Goal: Task Accomplishment & Management: Use online tool/utility

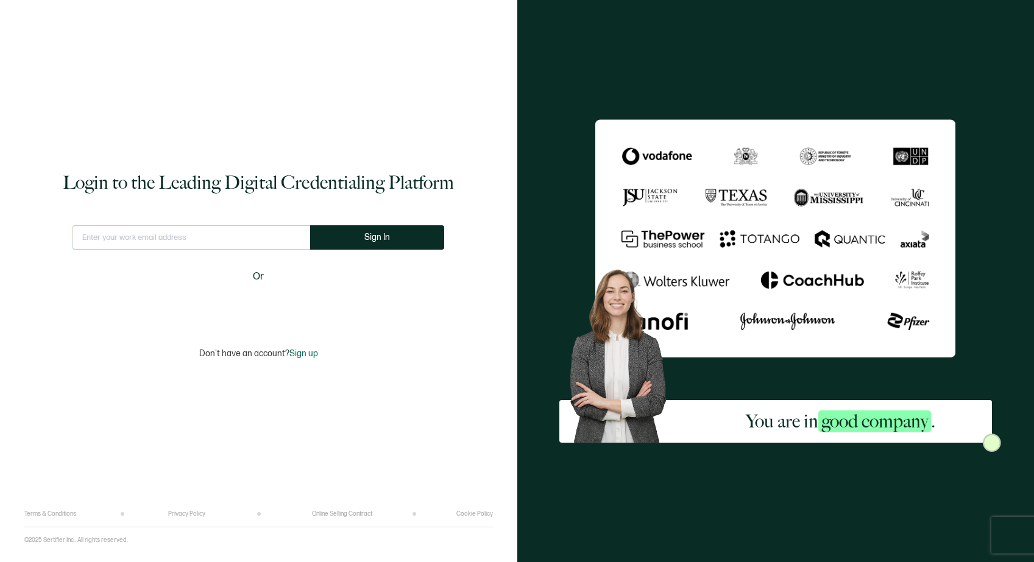
click at [214, 238] on input "text" at bounding box center [191, 237] width 238 height 24
type input "[EMAIL_ADDRESS][DOMAIN_NAME]"
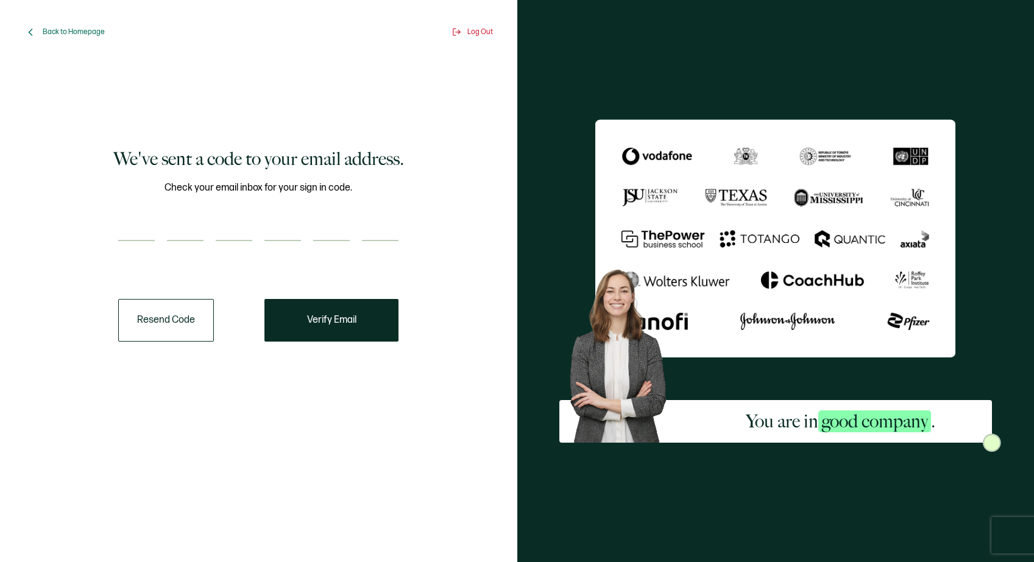
click at [134, 241] on div "Check your email inbox for your sign in code." at bounding box center [258, 218] width 280 height 76
click at [138, 233] on input "number" at bounding box center [136, 229] width 37 height 24
paste input "3"
type input "3"
type input "8"
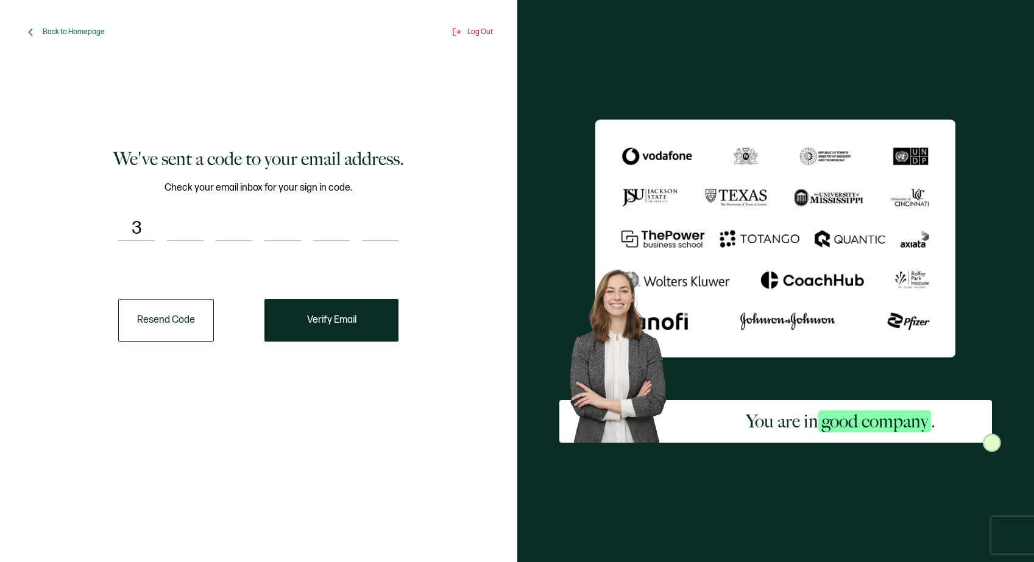
type input "0"
type input "7"
type input "9"
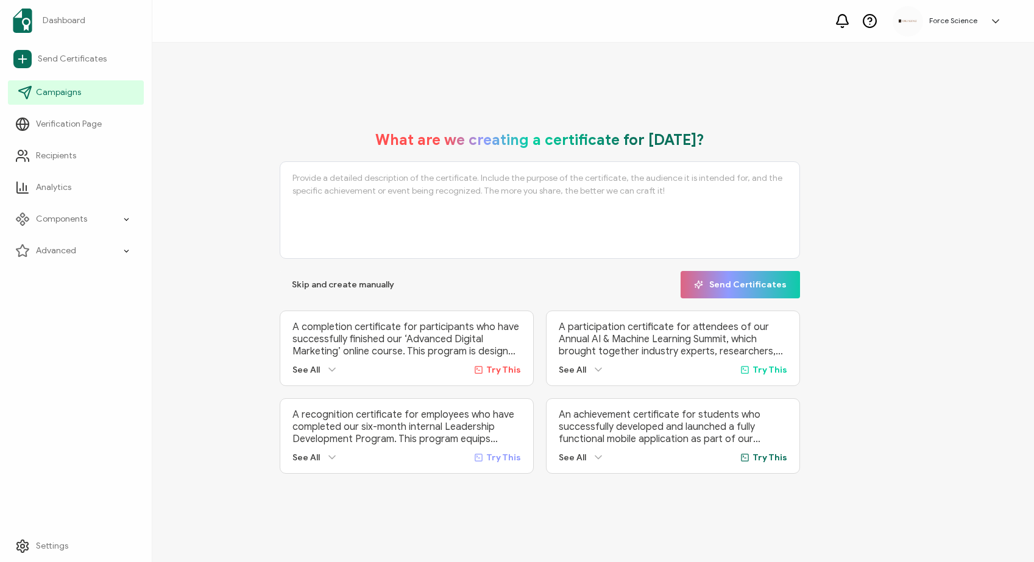
click at [54, 100] on link "Campaigns" at bounding box center [76, 92] width 136 height 24
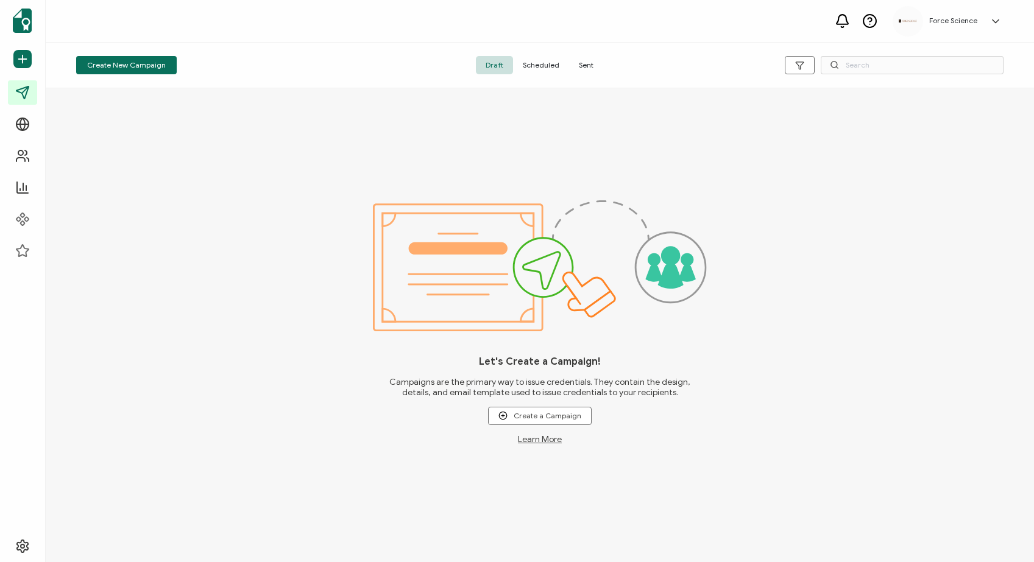
drag, startPoint x: 586, startPoint y: 68, endPoint x: 599, endPoint y: 67, distance: 13.4
click at [587, 68] on span "Sent" at bounding box center [586, 65] width 34 height 18
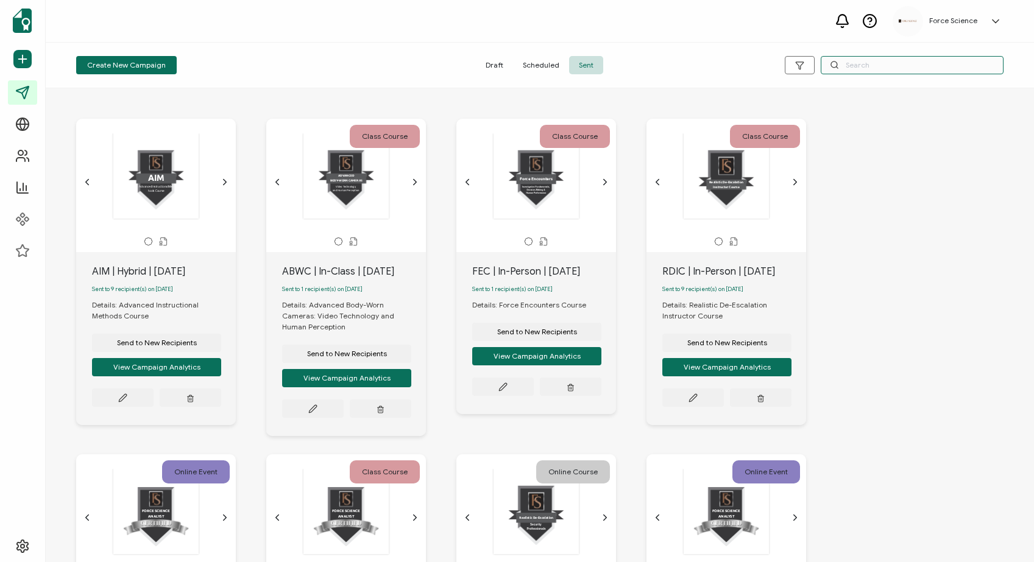
click at [867, 67] on input "text" at bounding box center [911, 65] width 183 height 18
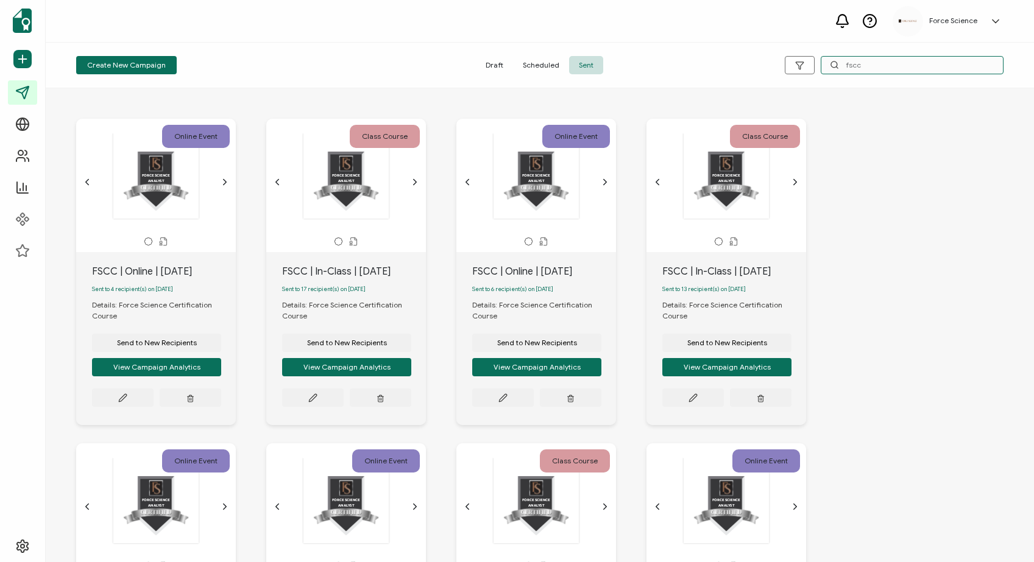
type input "fscc"
click at [308, 270] on div "FSCC | In-Class | [DATE]" at bounding box center [354, 271] width 144 height 15
click at [309, 270] on div "FSCC | In-Class | [DATE]" at bounding box center [354, 271] width 144 height 15
copy div "FSCC | In-Class | [DATE]"
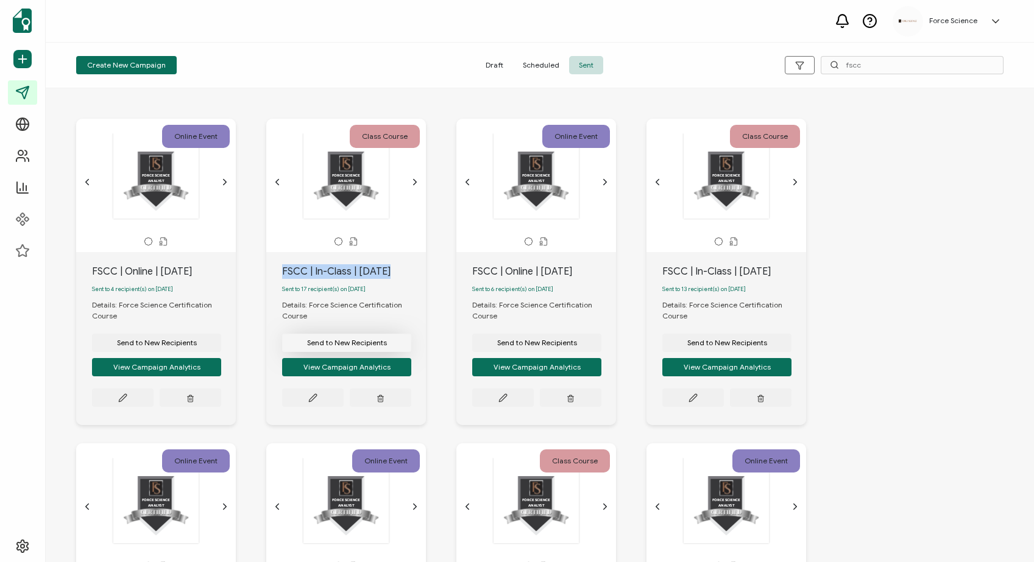
click at [334, 344] on span "Send to New Recipients" at bounding box center [347, 342] width 80 height 7
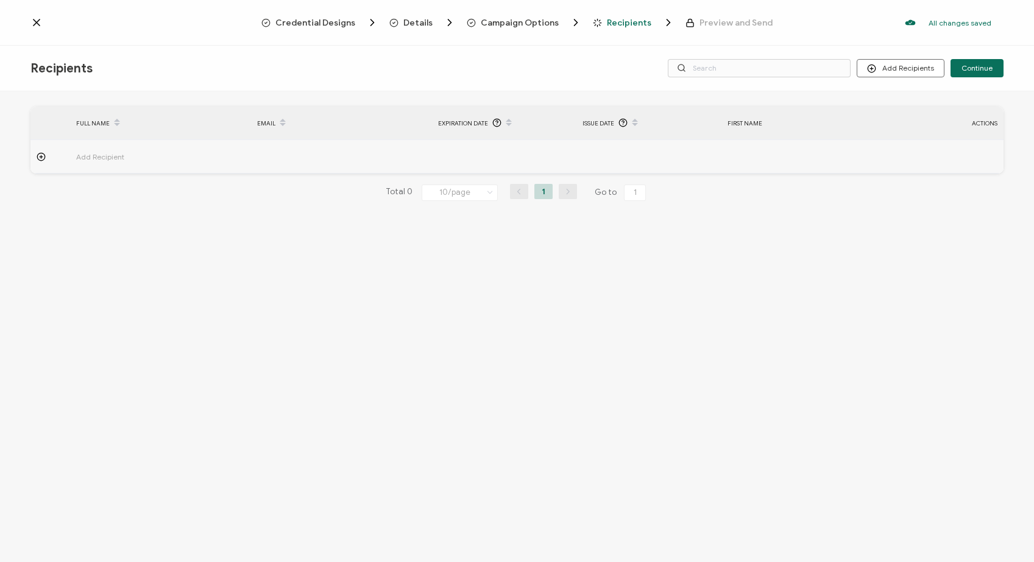
click at [508, 22] on span "Campaign Options" at bounding box center [520, 22] width 78 height 9
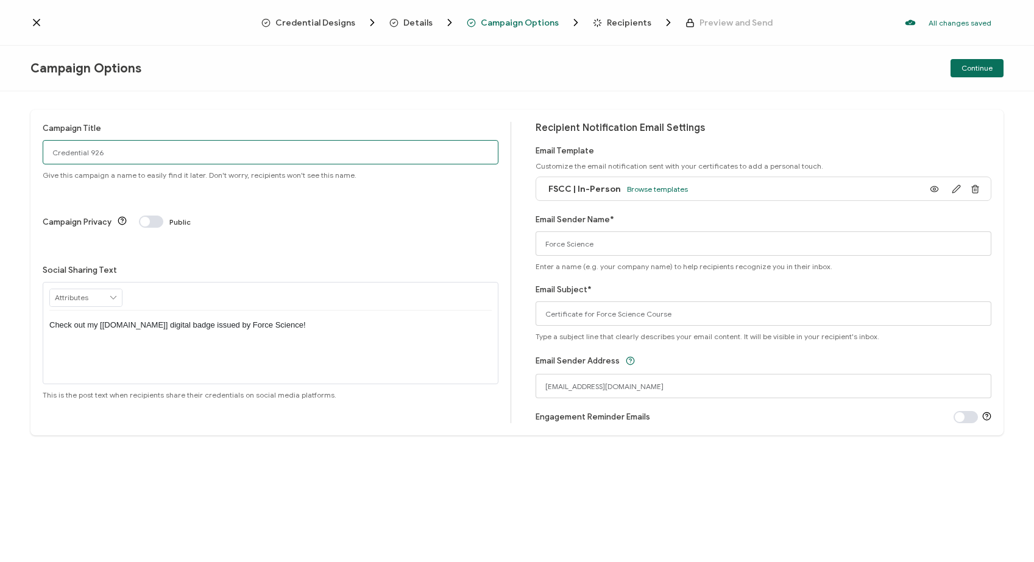
click at [153, 153] on input "Credential 926" at bounding box center [271, 152] width 456 height 24
paste input "FSCC | In-Class | [DATE]"
type input "FSCC | In-Class | [DATE]"
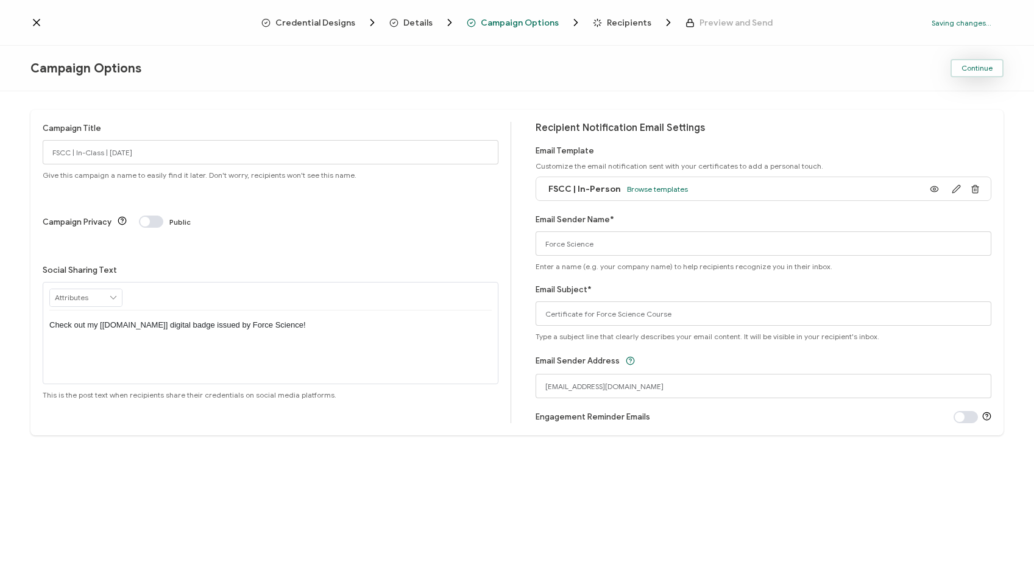
click at [978, 69] on span "Continue" at bounding box center [976, 68] width 31 height 7
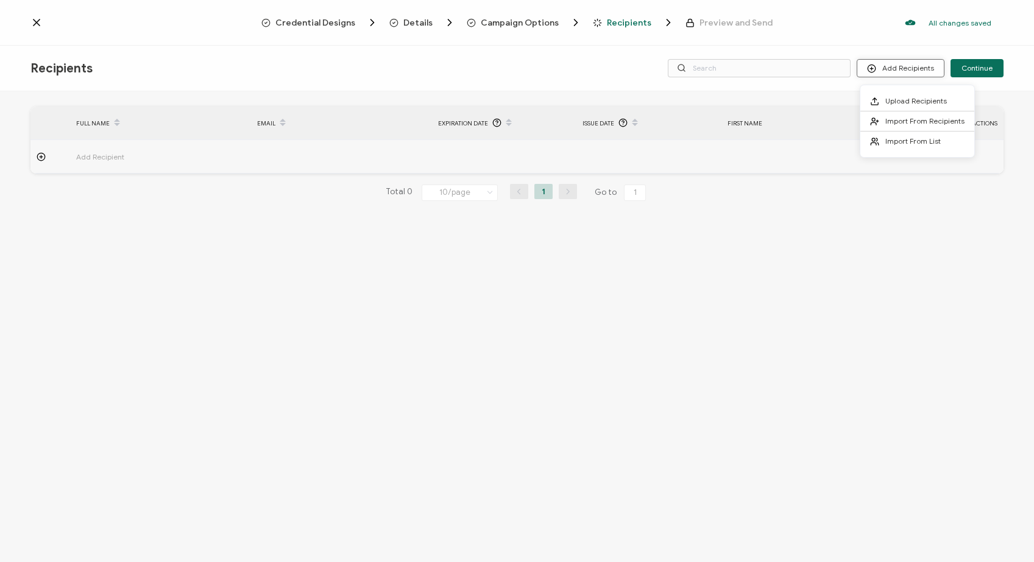
drag, startPoint x: 903, startPoint y: 71, endPoint x: 893, endPoint y: 73, distance: 10.0
click at [903, 71] on button "Add Recipients" at bounding box center [900, 68] width 88 height 18
click at [925, 102] on span "Upload Recipients" at bounding box center [916, 100] width 62 height 9
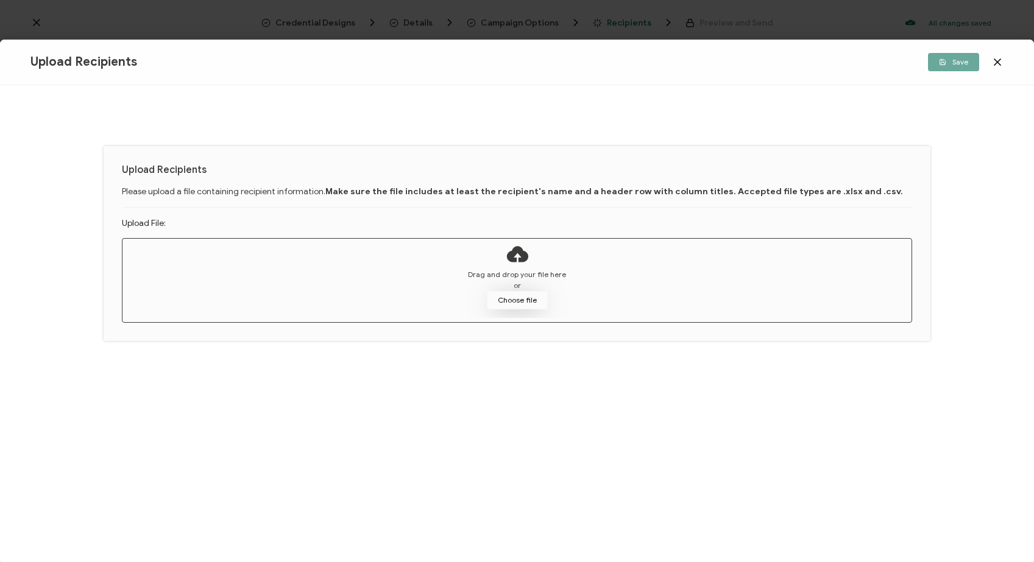
click at [513, 300] on button "Choose file" at bounding box center [517, 300] width 61 height 18
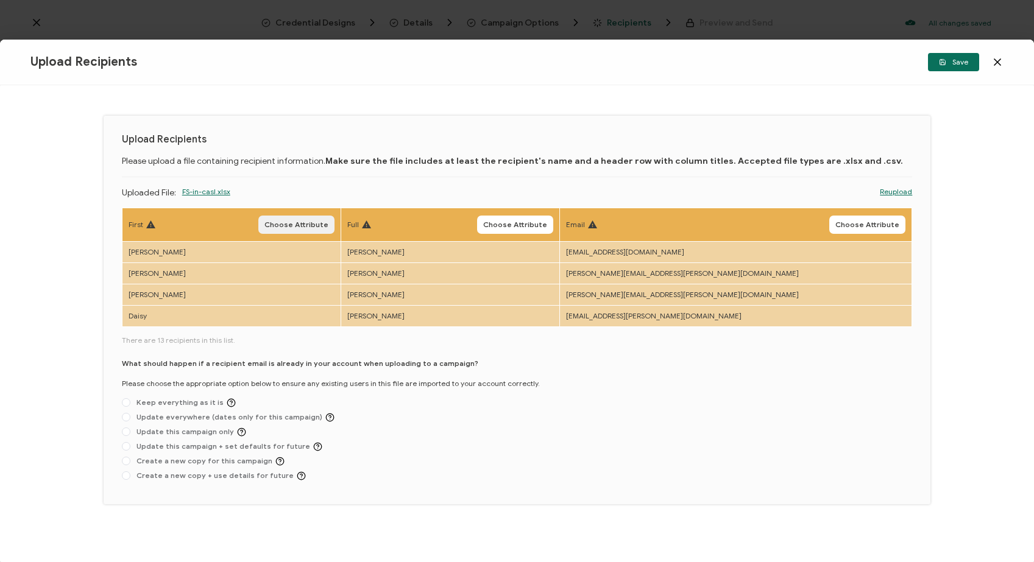
click at [325, 217] on button "Choose Attribute" at bounding box center [296, 225] width 76 height 18
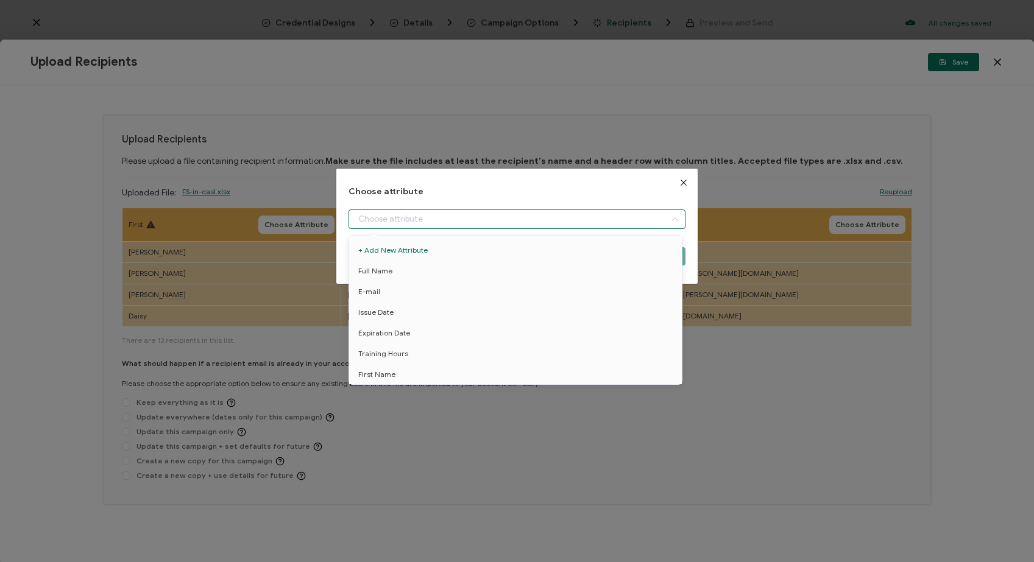
click at [379, 213] on input "dialog" at bounding box center [516, 219] width 337 height 19
drag, startPoint x: 398, startPoint y: 376, endPoint x: 407, endPoint y: 373, distance: 9.6
click at [398, 376] on li "First Name" at bounding box center [517, 374] width 343 height 21
type input "First Name"
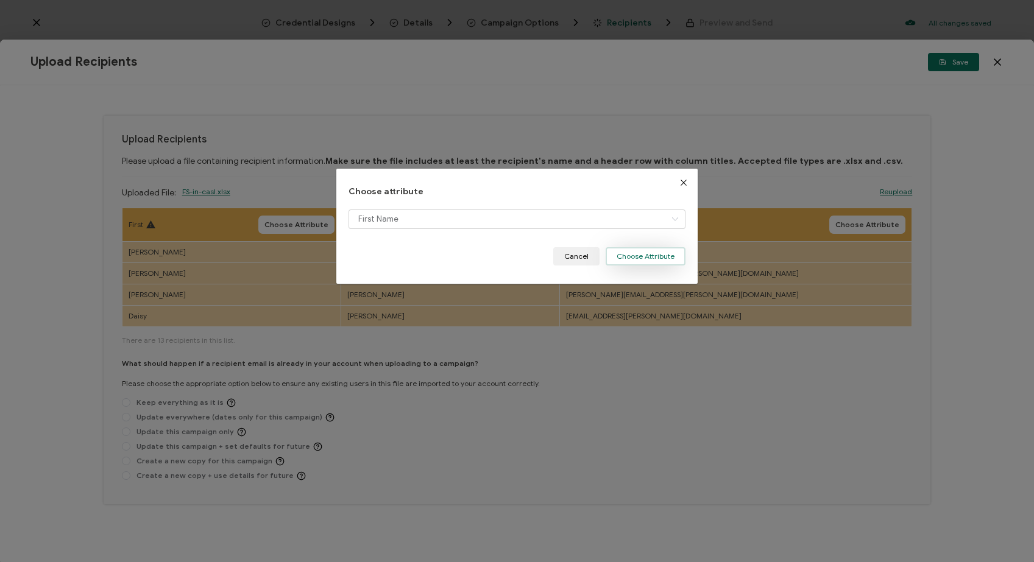
click at [637, 256] on button "Choose Attribute" at bounding box center [645, 256] width 80 height 18
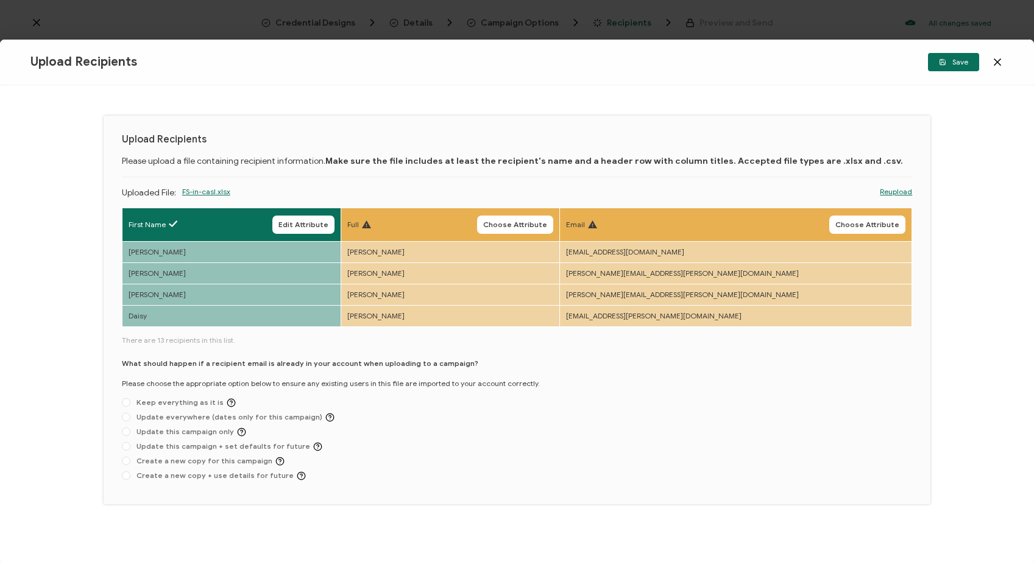
drag, startPoint x: 616, startPoint y: 216, endPoint x: 493, endPoint y: 213, distance: 122.5
click at [559, 212] on th "Full Choose Attribute" at bounding box center [449, 224] width 219 height 33
drag, startPoint x: 617, startPoint y: 230, endPoint x: 555, endPoint y: 230, distance: 61.5
click at [553, 230] on button "Choose Attribute" at bounding box center [515, 225] width 76 height 18
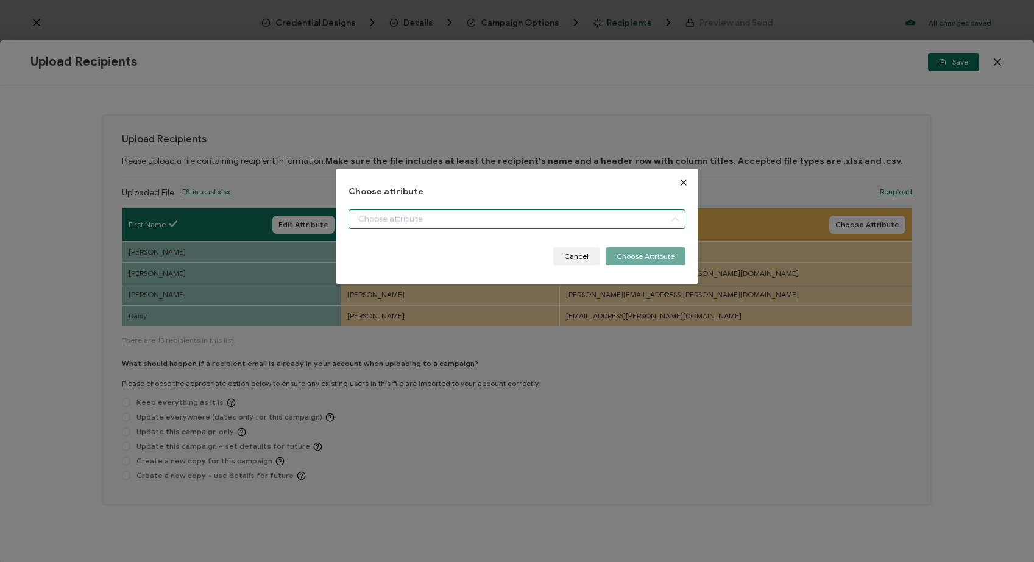
click at [356, 217] on input "dialog" at bounding box center [516, 219] width 337 height 19
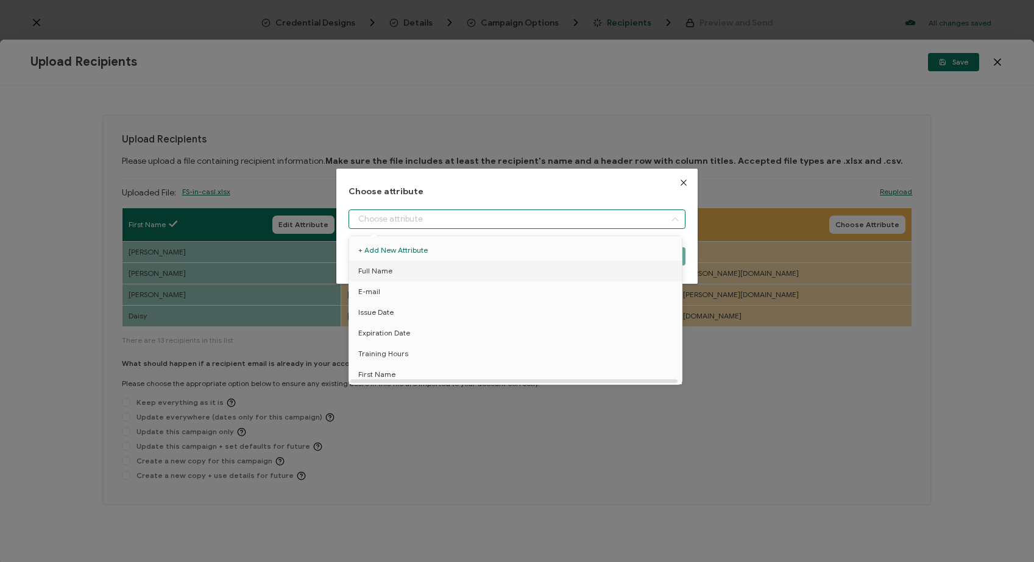
click at [390, 268] on li "Full Name" at bounding box center [517, 271] width 343 height 21
type input "Full Name"
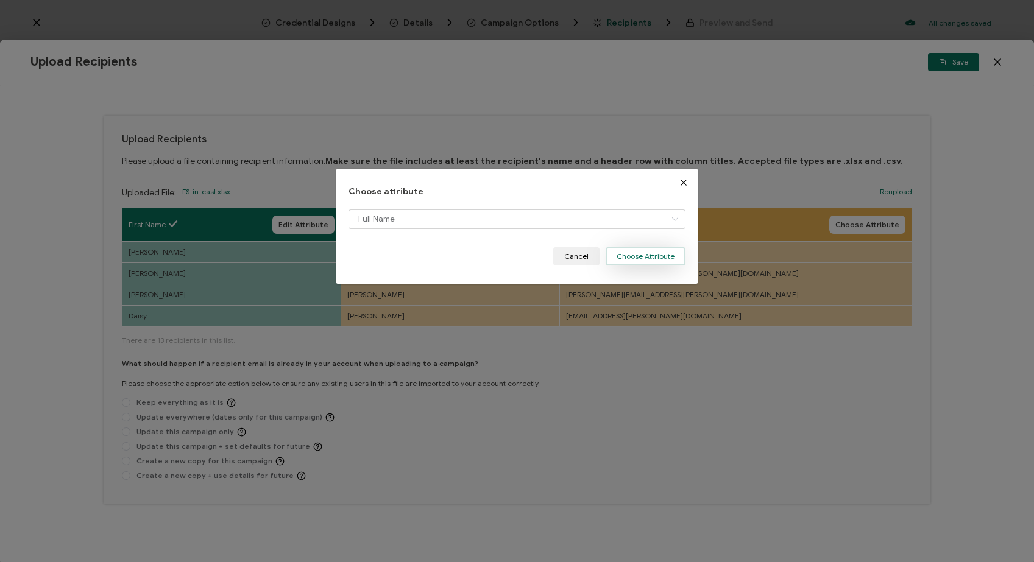
click at [637, 251] on button "Choose Attribute" at bounding box center [645, 256] width 80 height 18
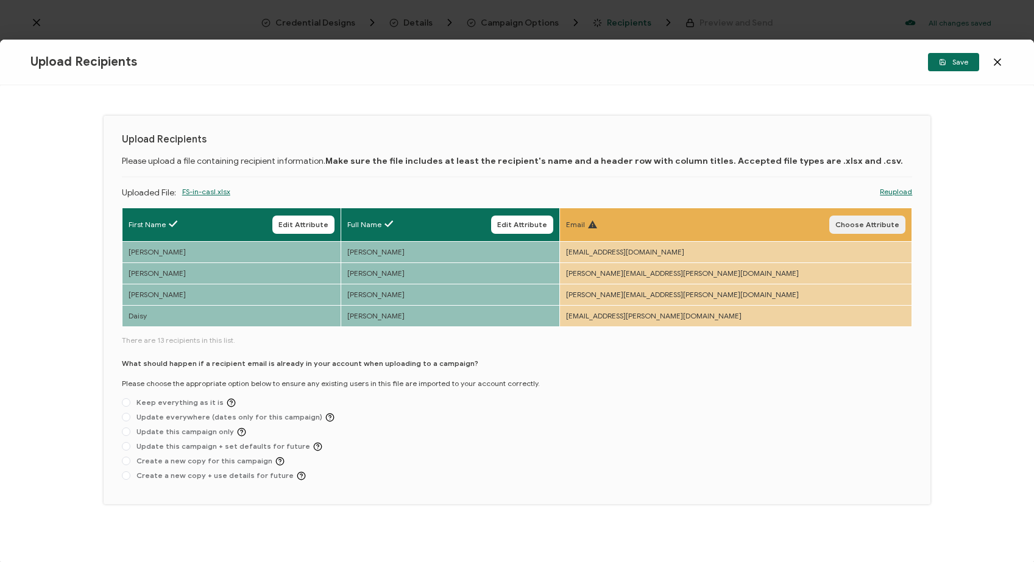
click at [877, 225] on span "Choose Attribute" at bounding box center [867, 224] width 64 height 7
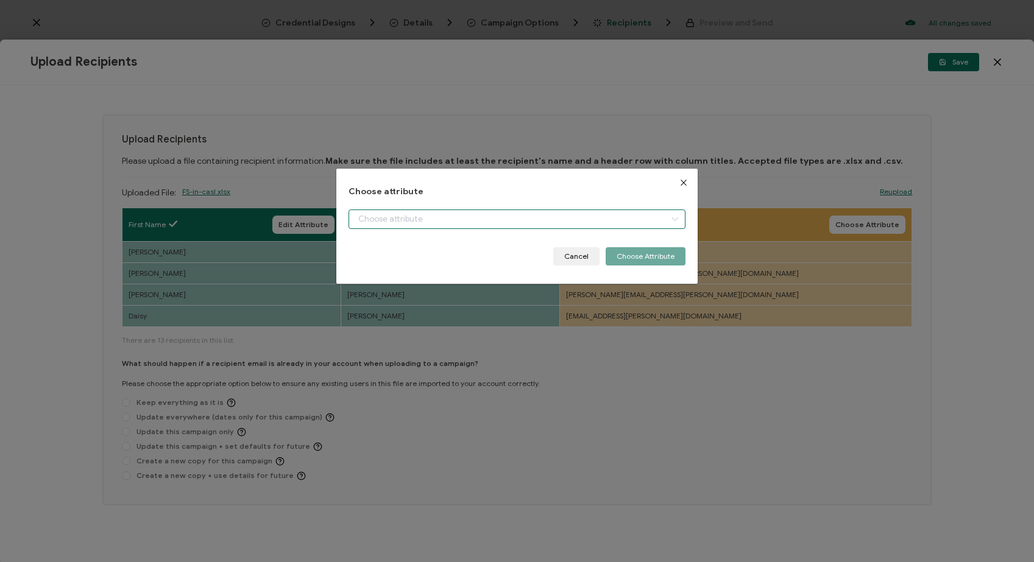
click at [421, 217] on input "dialog" at bounding box center [516, 219] width 337 height 19
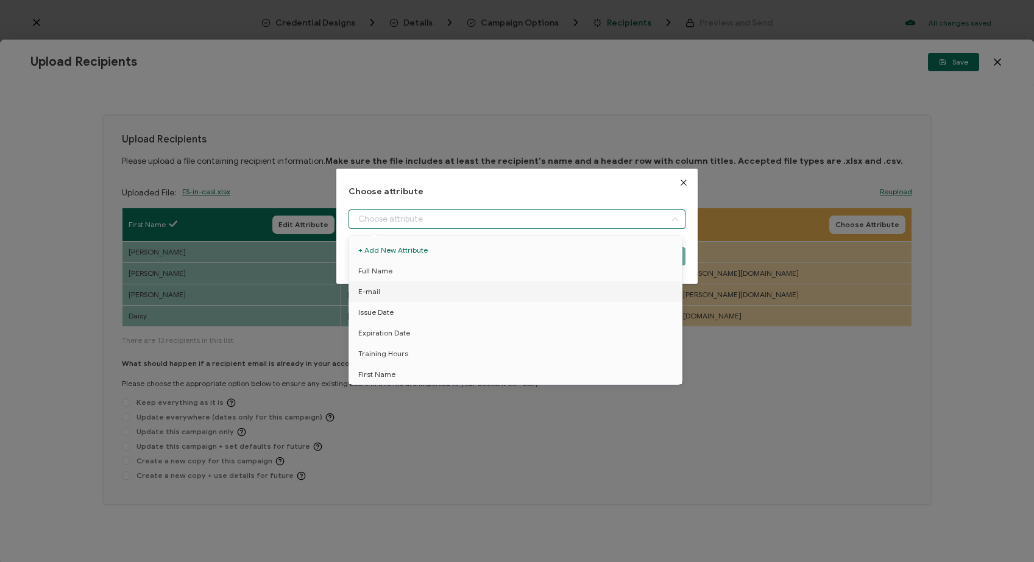
drag, startPoint x: 389, startPoint y: 298, endPoint x: 445, endPoint y: 292, distance: 56.3
click at [390, 298] on li "E-mail" at bounding box center [517, 291] width 343 height 21
type input "E-mail"
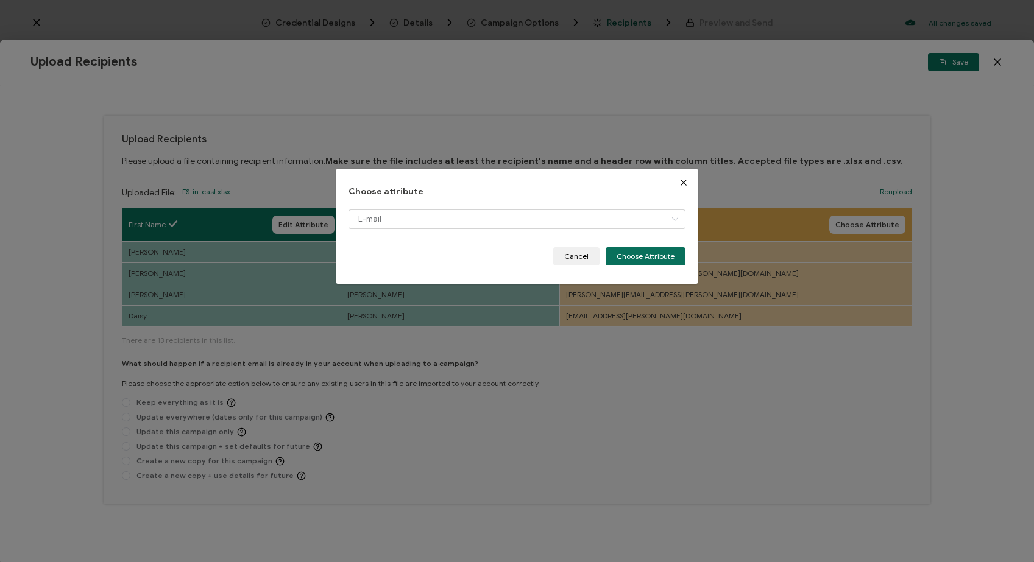
drag, startPoint x: 618, startPoint y: 259, endPoint x: 545, endPoint y: 252, distance: 73.5
click at [616, 259] on button "Choose Attribute" at bounding box center [645, 256] width 80 height 18
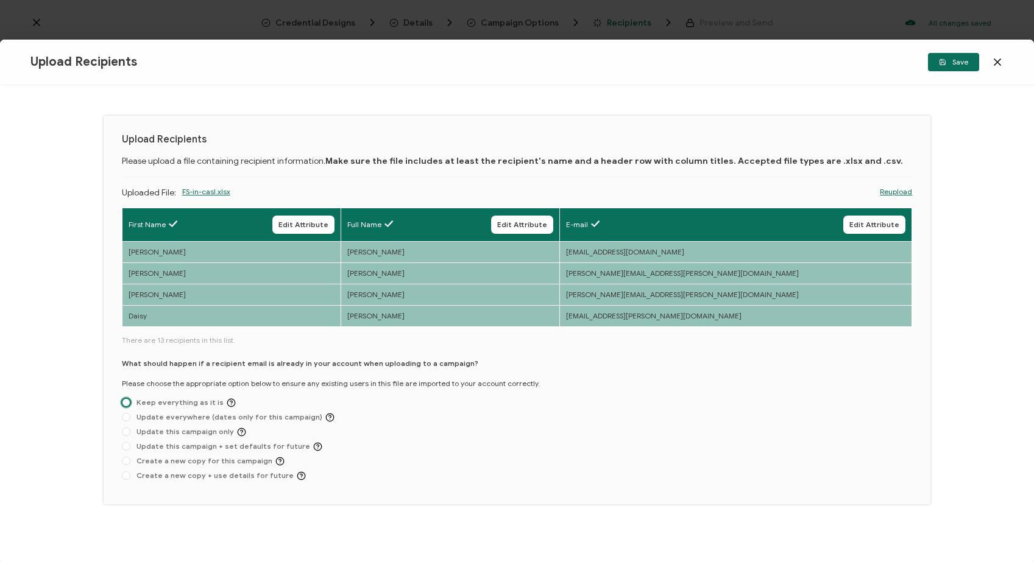
click at [127, 404] on span at bounding box center [126, 402] width 9 height 9
click at [127, 404] on input "Keep everything as it is" at bounding box center [126, 403] width 9 height 10
radio input "true"
click at [961, 61] on span "Save" at bounding box center [953, 61] width 29 height 7
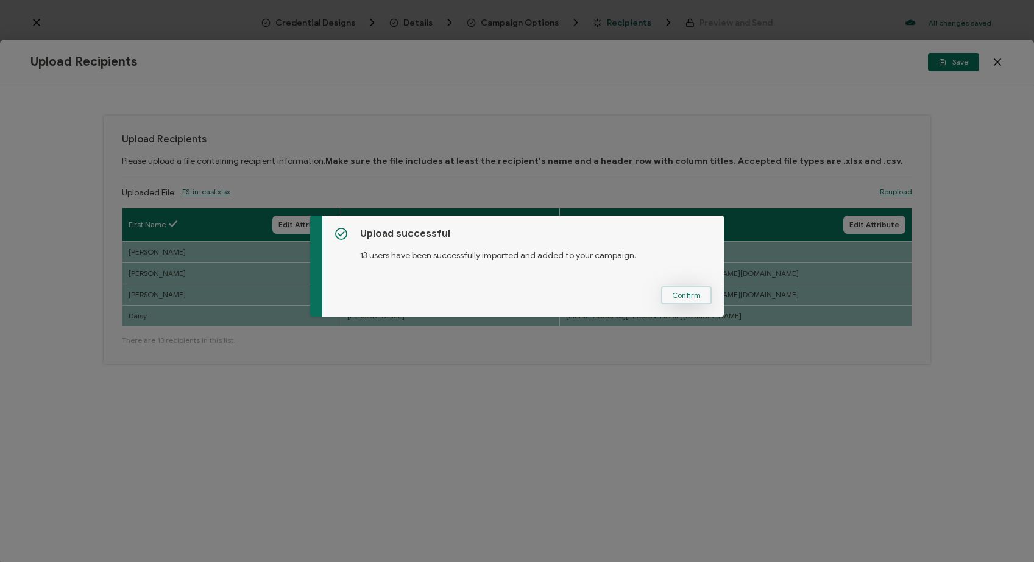
click at [680, 292] on span "Confirm" at bounding box center [686, 295] width 29 height 7
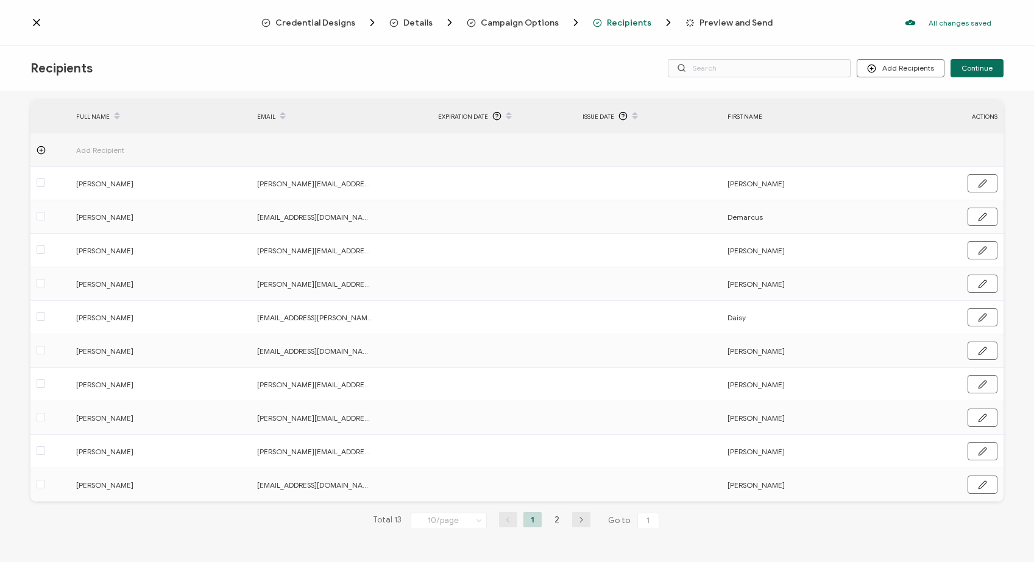
scroll to position [41, 0]
click at [529, 519] on li "1" at bounding box center [532, 521] width 18 height 15
click at [550, 519] on li "2" at bounding box center [557, 521] width 18 height 15
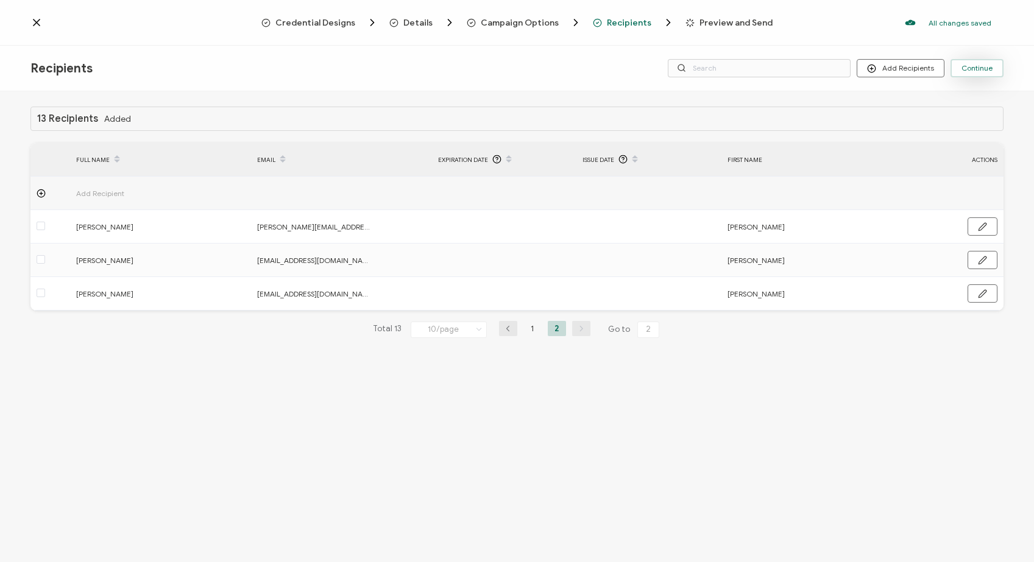
click at [982, 72] on span "Continue" at bounding box center [976, 68] width 31 height 7
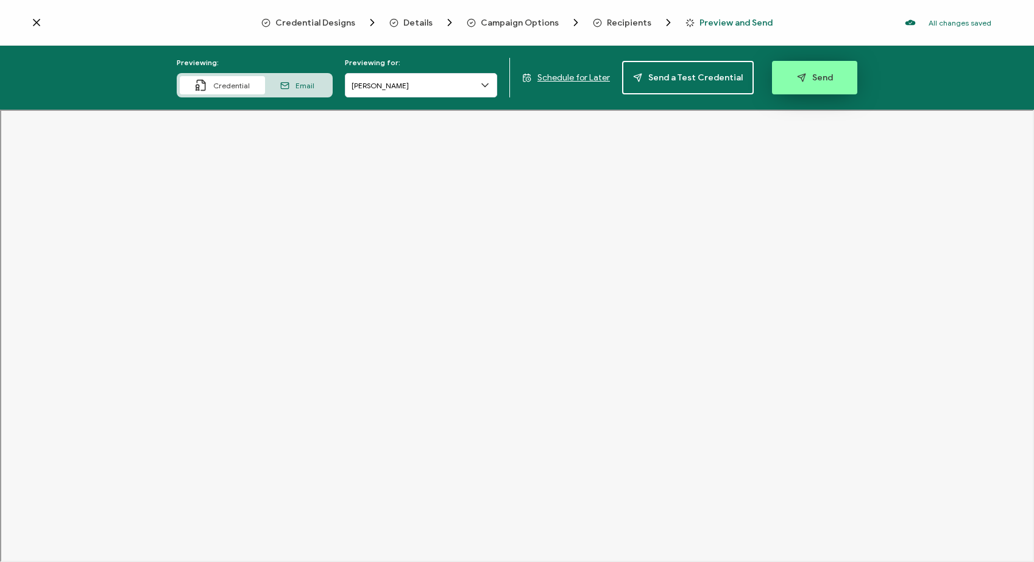
click at [828, 81] on button "Send" at bounding box center [814, 77] width 85 height 33
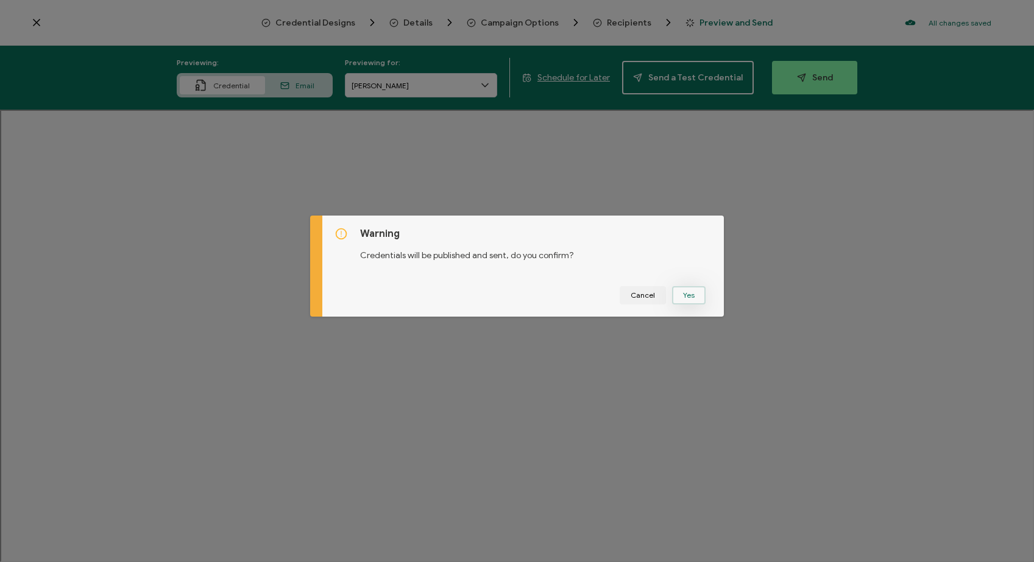
click at [695, 288] on button "Yes" at bounding box center [688, 295] width 33 height 18
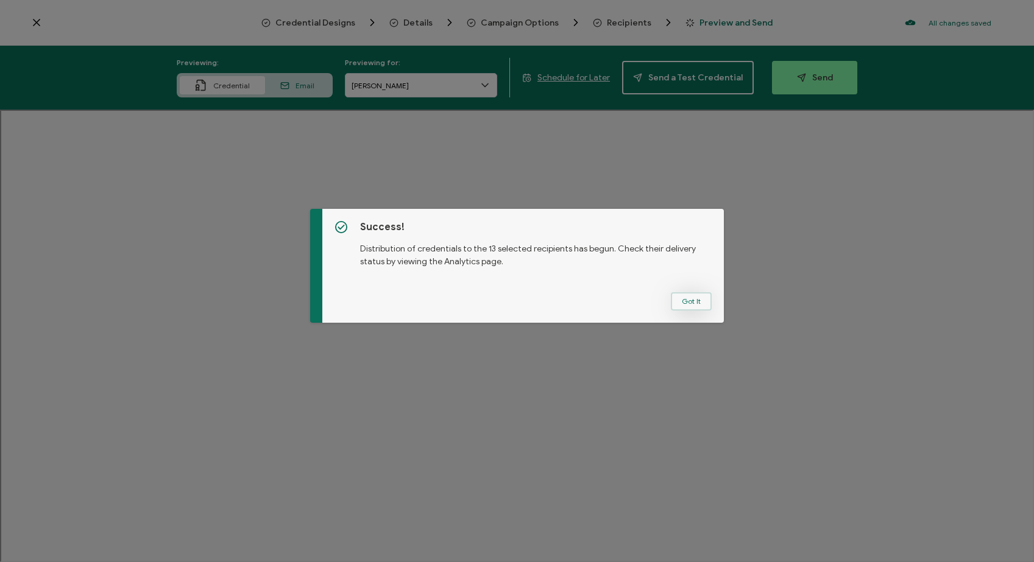
drag, startPoint x: 678, startPoint y: 298, endPoint x: 936, endPoint y: 257, distance: 260.8
click at [679, 298] on button "Got It" at bounding box center [691, 301] width 41 height 18
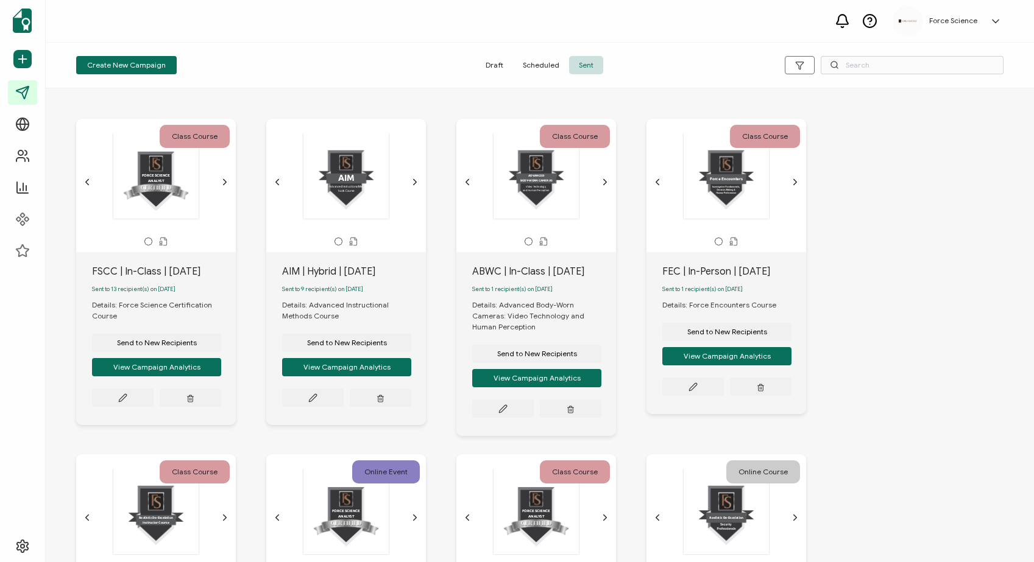
scroll to position [1, 0]
click at [854, 68] on input "text" at bounding box center [911, 65] width 183 height 18
type input "fscc"
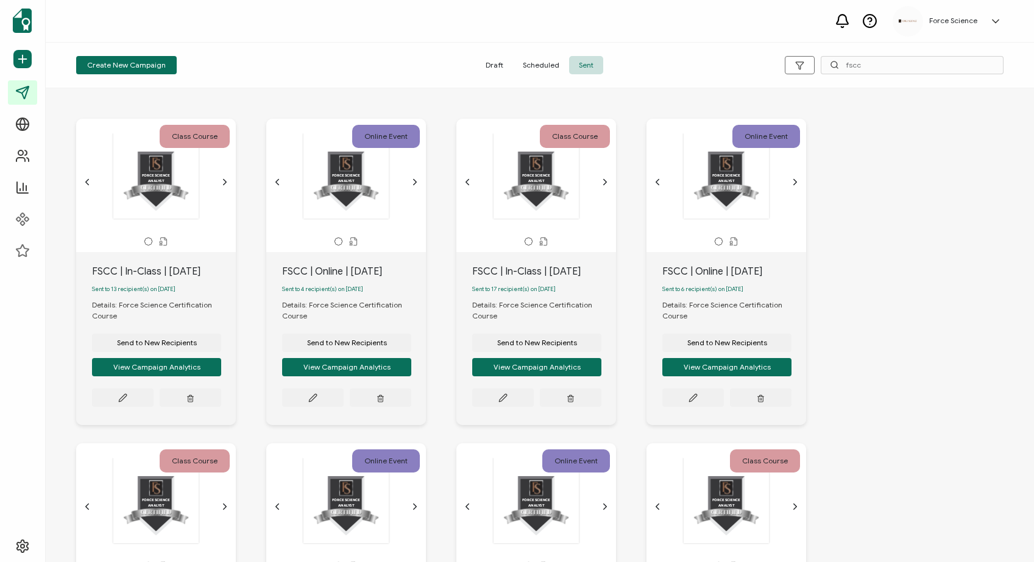
click at [298, 269] on div "FSCC | Online | [DATE]" at bounding box center [354, 271] width 144 height 15
copy div "FSCC | Online | [DATE]"
click at [320, 347] on span "Send to New Recipients" at bounding box center [347, 342] width 80 height 7
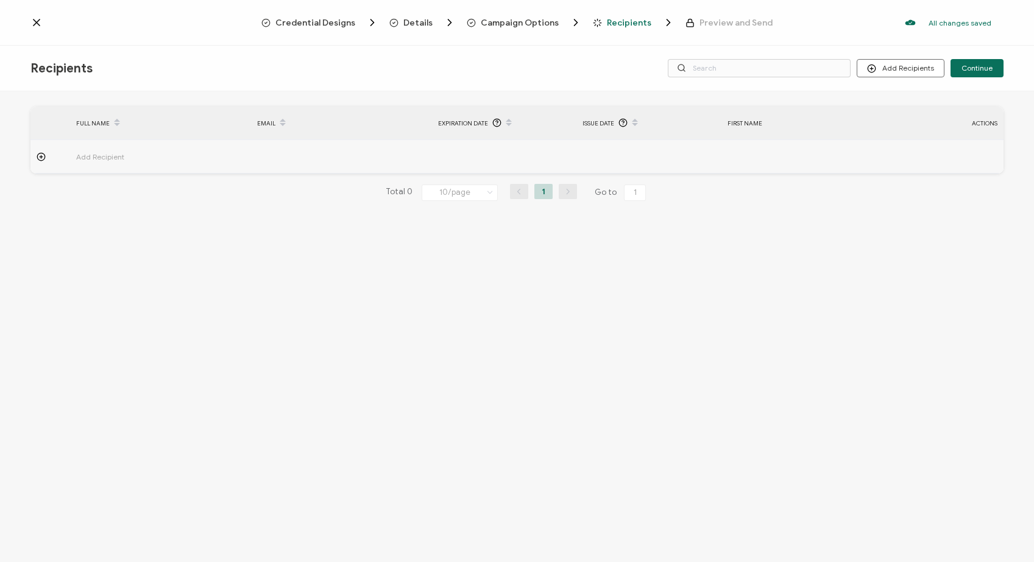
click at [540, 24] on span "Campaign Options" at bounding box center [520, 22] width 78 height 9
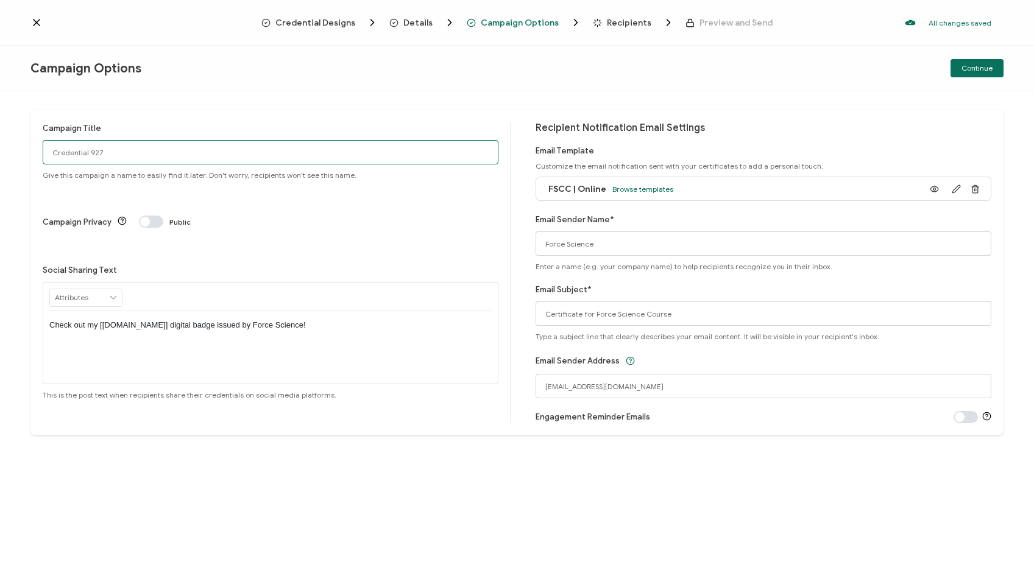
click at [58, 158] on input "Credential 927" at bounding box center [271, 152] width 456 height 24
paste input "FSCC | Online | [DATE]"
paste input "text"
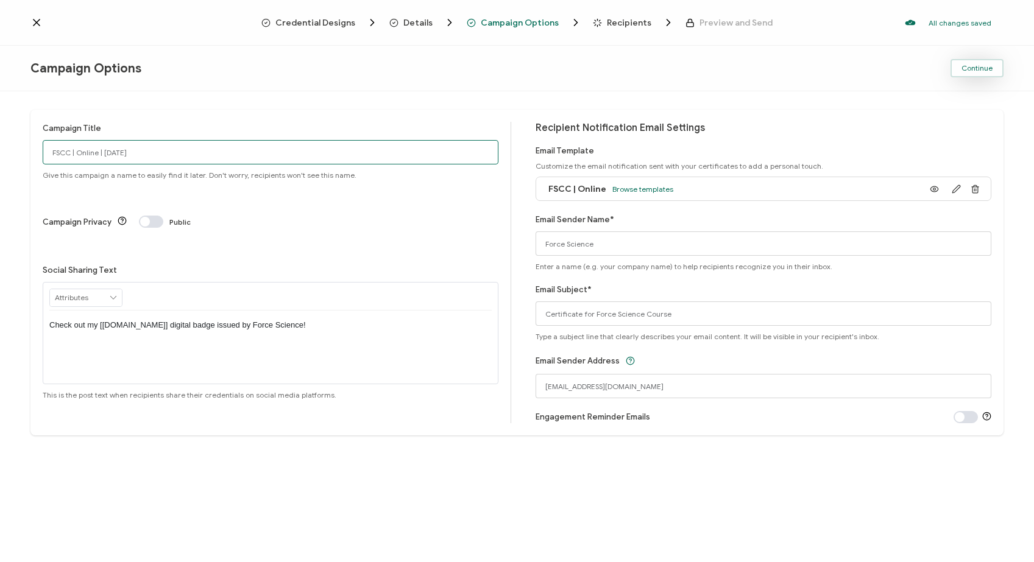
type input "FSCC | Online | [DATE]"
click at [978, 71] on span "Continue" at bounding box center [976, 68] width 31 height 7
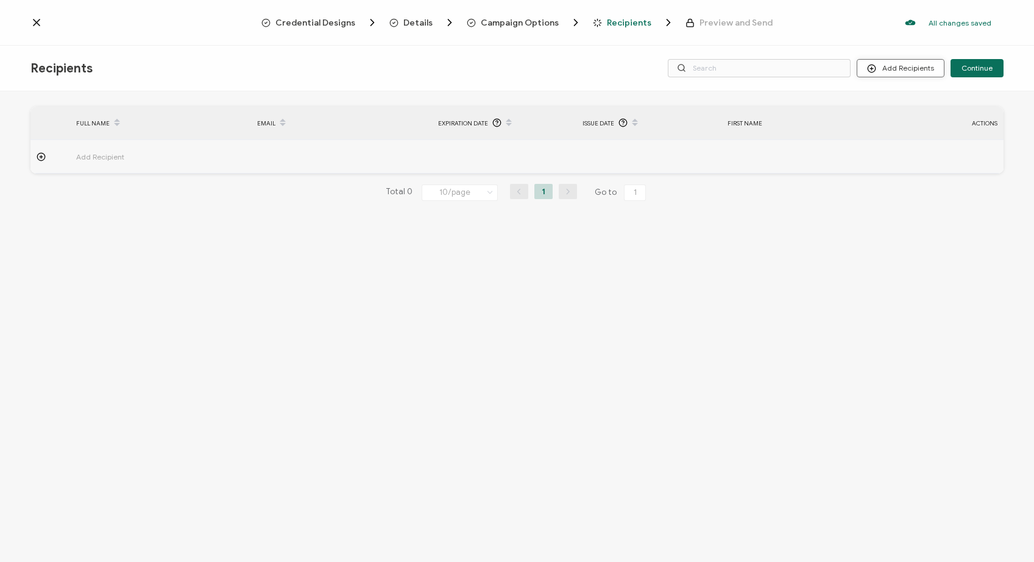
click at [914, 69] on button "Add Recipients" at bounding box center [900, 68] width 88 height 18
click at [896, 95] on li "Upload Recipients" at bounding box center [917, 101] width 114 height 20
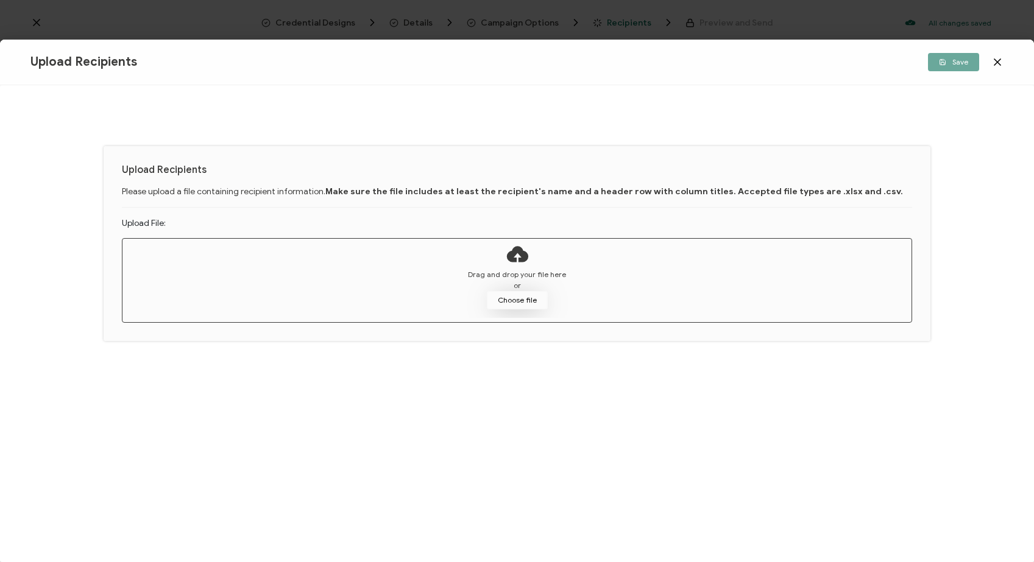
click at [515, 303] on button "Choose file" at bounding box center [517, 300] width 61 height 18
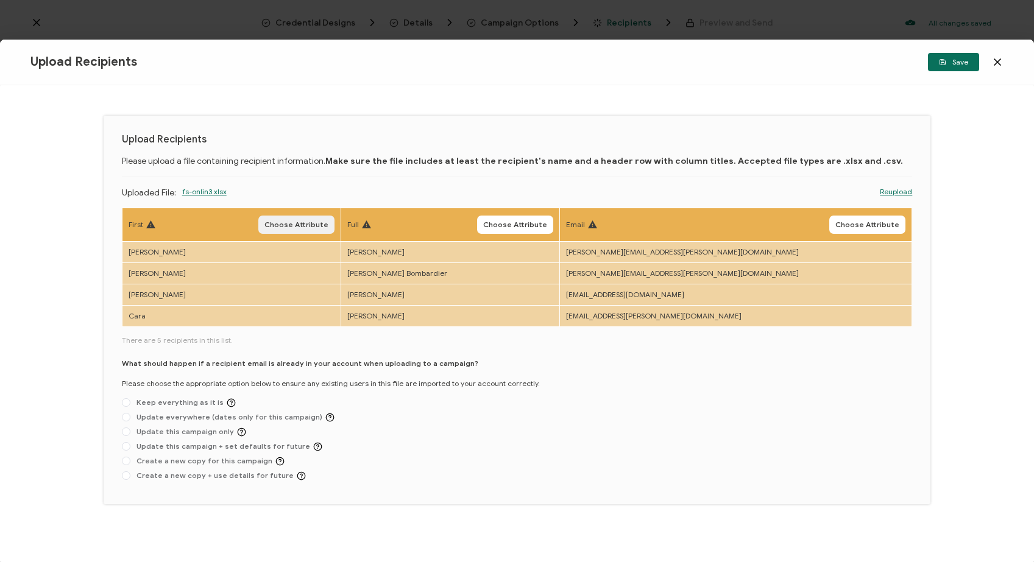
click at [299, 223] on span "Choose Attribute" at bounding box center [296, 224] width 64 height 7
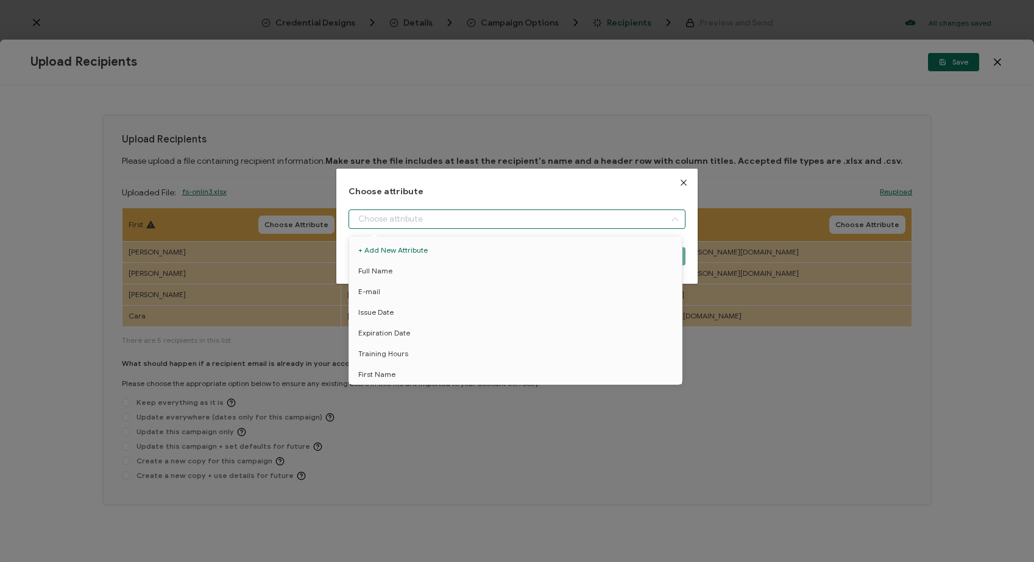
click at [387, 217] on input "dialog" at bounding box center [516, 219] width 337 height 19
click at [387, 376] on span "First Name" at bounding box center [376, 374] width 37 height 21
type input "First Name"
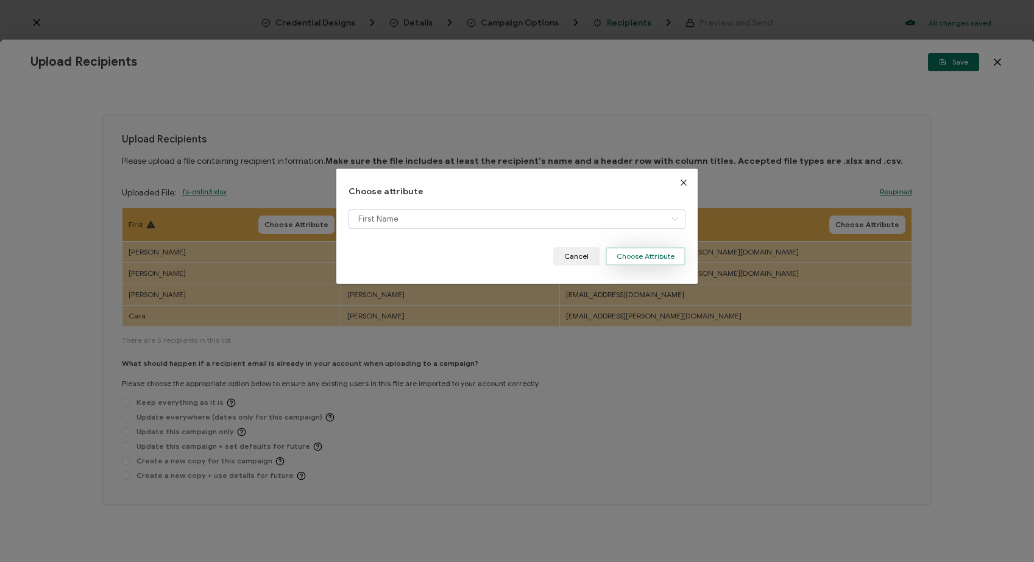
click at [660, 255] on button "Choose Attribute" at bounding box center [645, 256] width 80 height 18
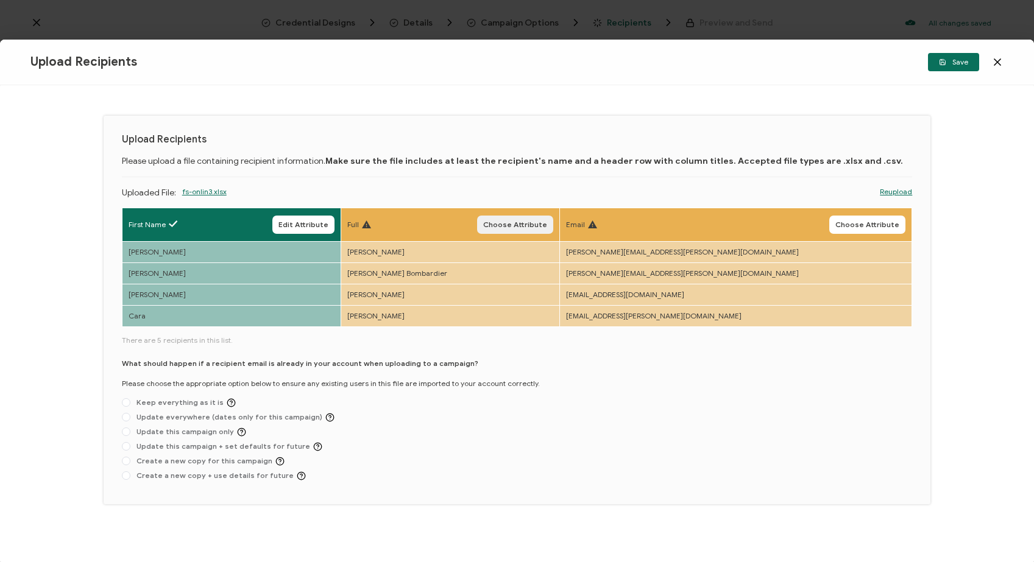
click at [547, 227] on span "Choose Attribute" at bounding box center [515, 224] width 64 height 7
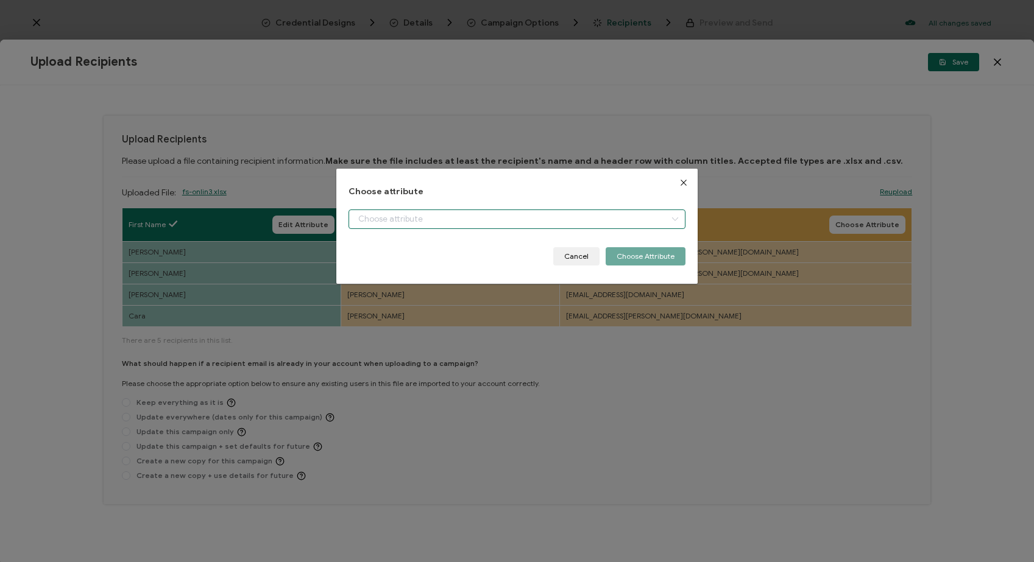
click at [395, 215] on input "dialog" at bounding box center [516, 219] width 337 height 19
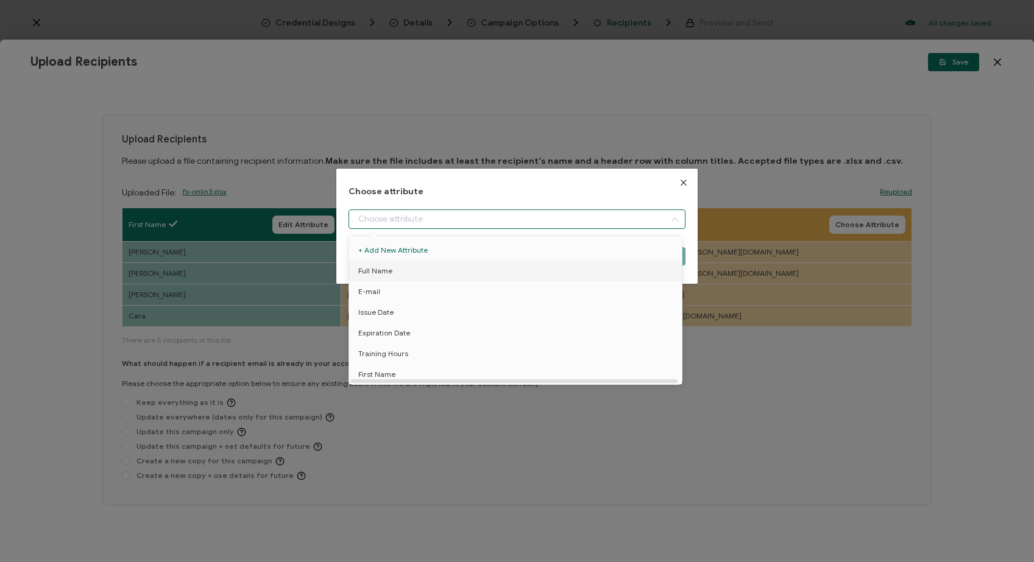
click at [409, 271] on li "Full Name" at bounding box center [517, 271] width 343 height 21
type input "Full Name"
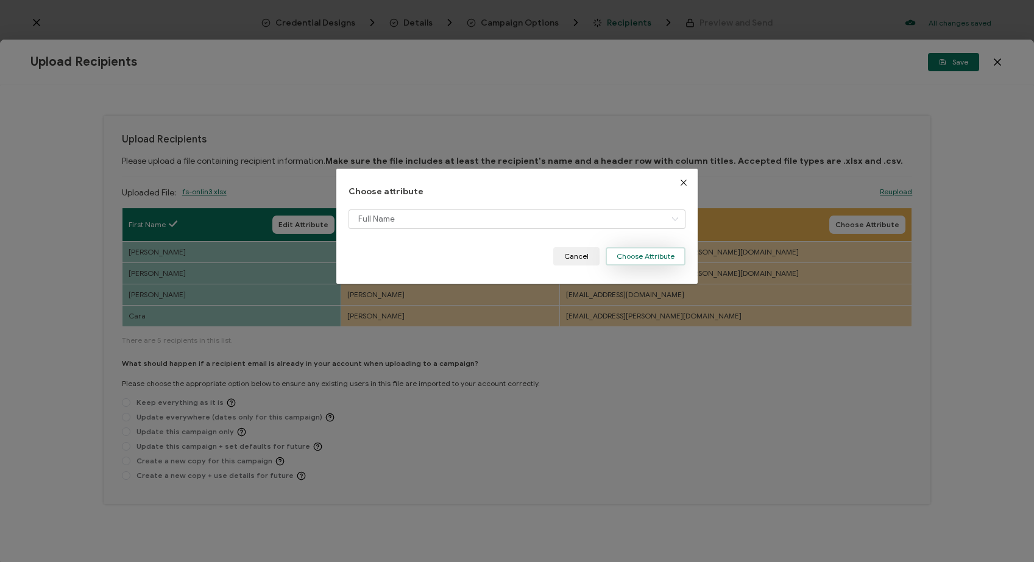
click at [643, 256] on button "Choose Attribute" at bounding box center [645, 256] width 80 height 18
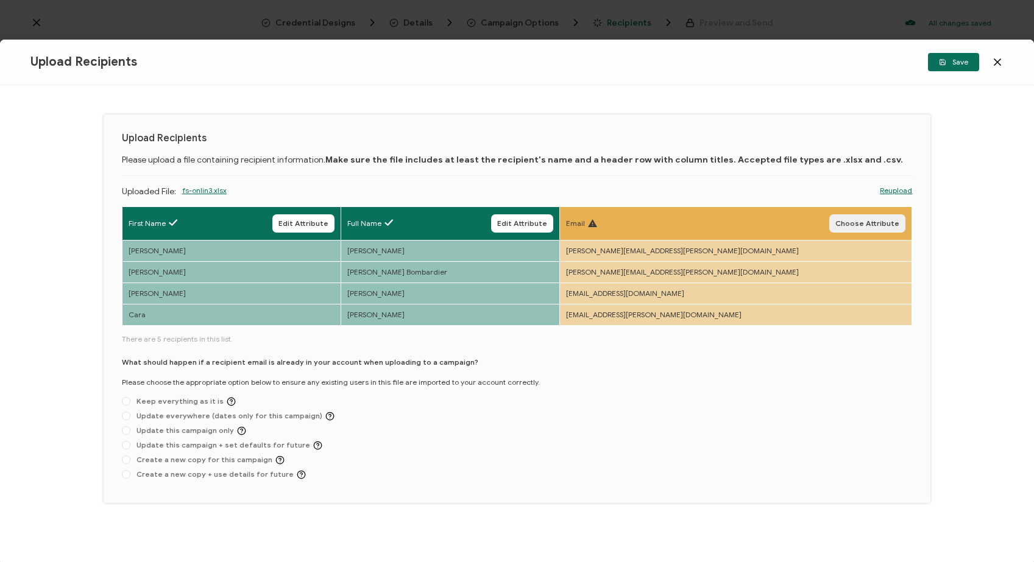
click at [855, 222] on span "Choose Attribute" at bounding box center [867, 223] width 64 height 7
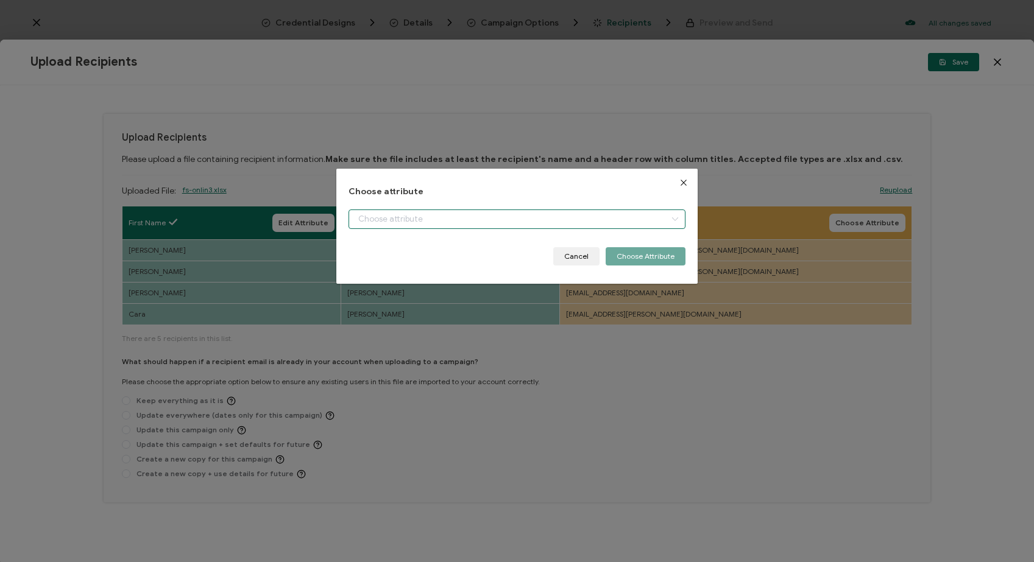
click at [406, 220] on input "dialog" at bounding box center [516, 219] width 337 height 19
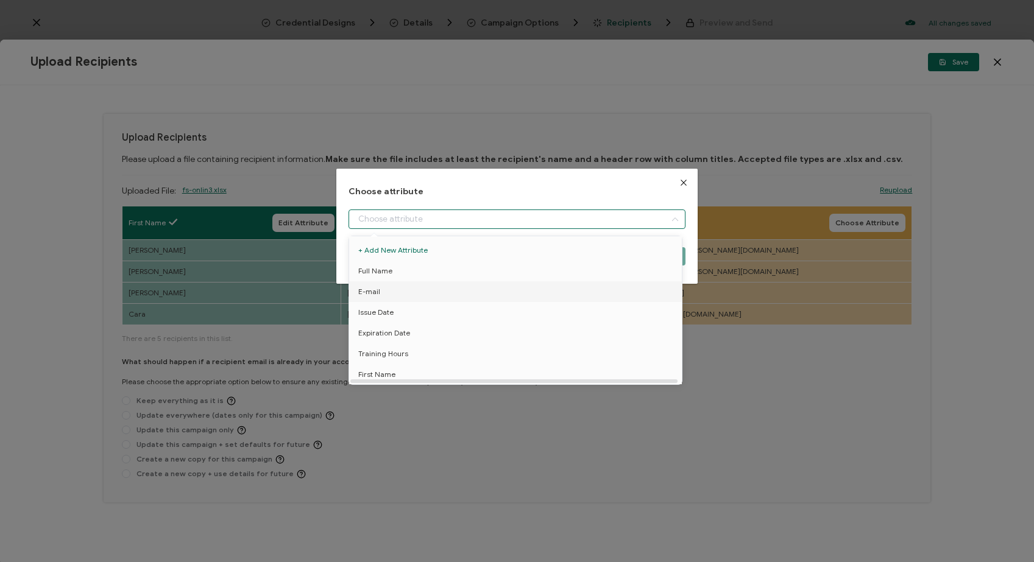
click at [385, 289] on li "E-mail" at bounding box center [517, 291] width 343 height 21
type input "E-mail"
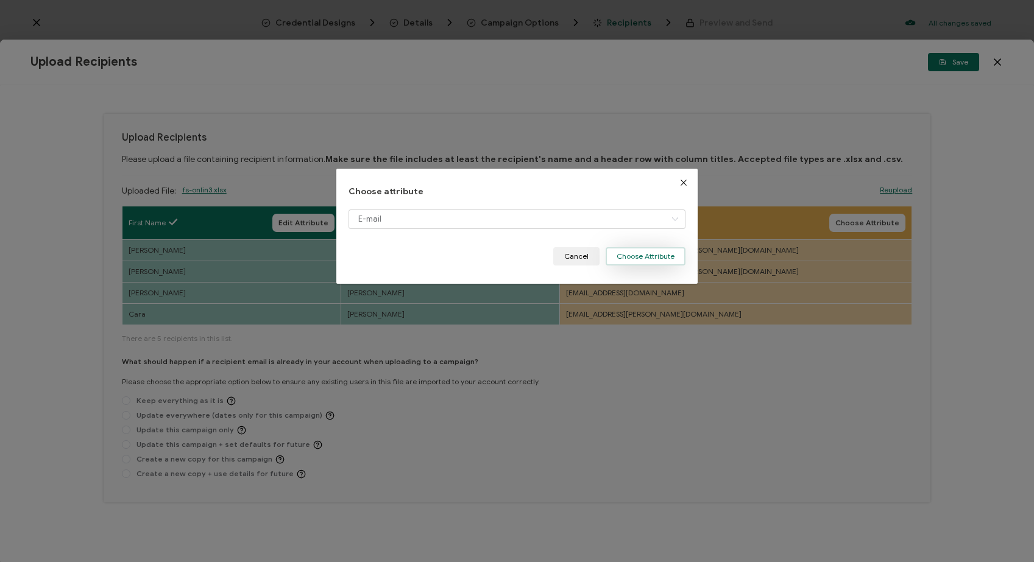
click at [669, 255] on button "Choose Attribute" at bounding box center [645, 256] width 80 height 18
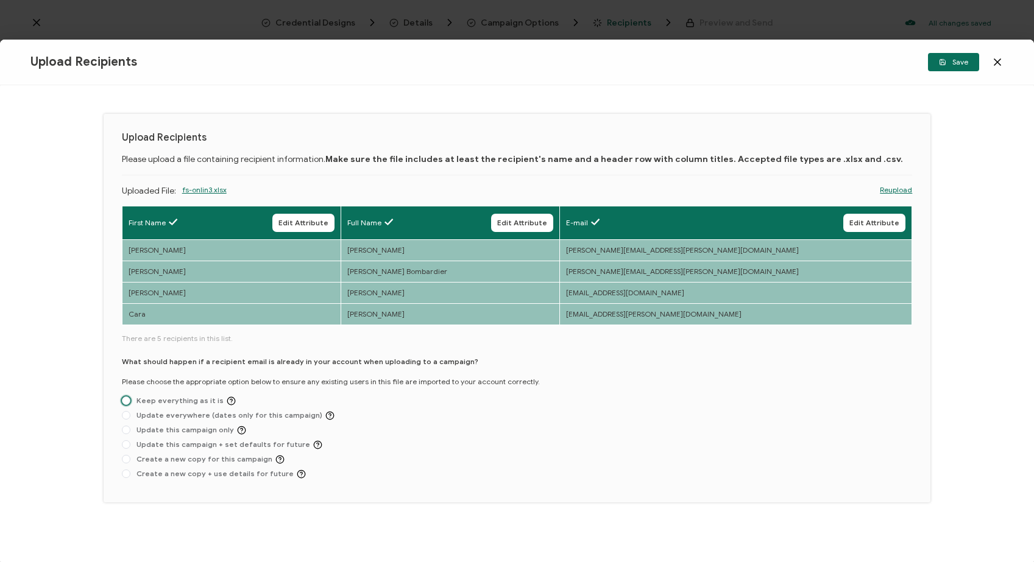
scroll to position [2, 0]
click at [181, 397] on span "Keep everything as it is" at bounding box center [182, 400] width 105 height 9
click at [130, 397] on input "Keep everything as it is" at bounding box center [126, 401] width 9 height 10
radio input "true"
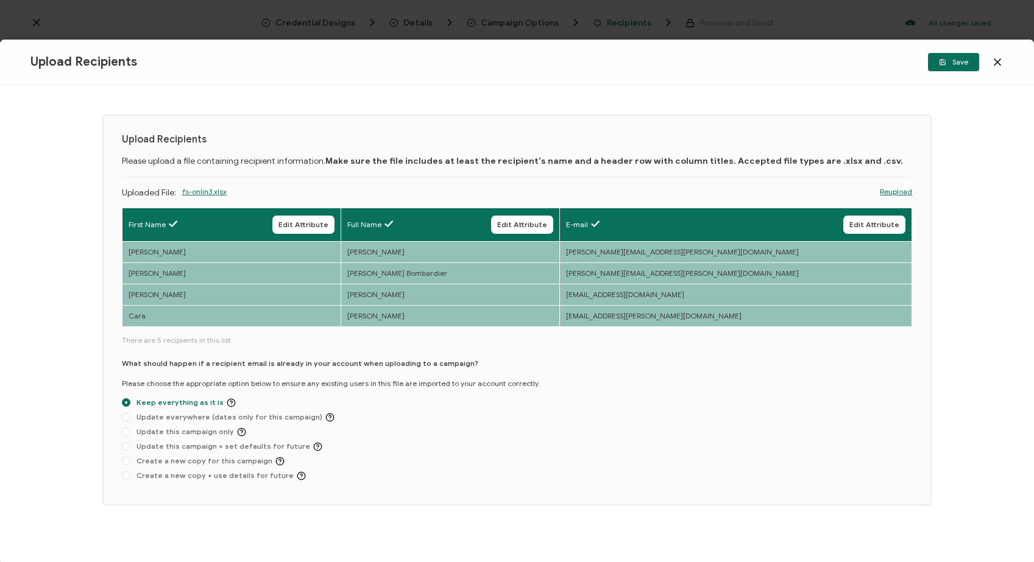
scroll to position [1, 0]
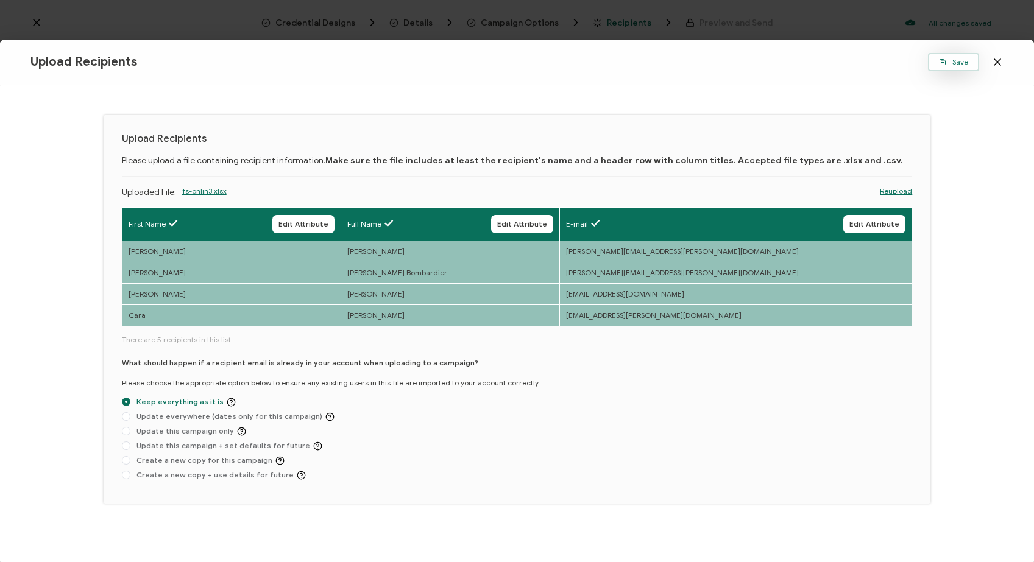
click at [959, 67] on button "Save" at bounding box center [953, 62] width 51 height 18
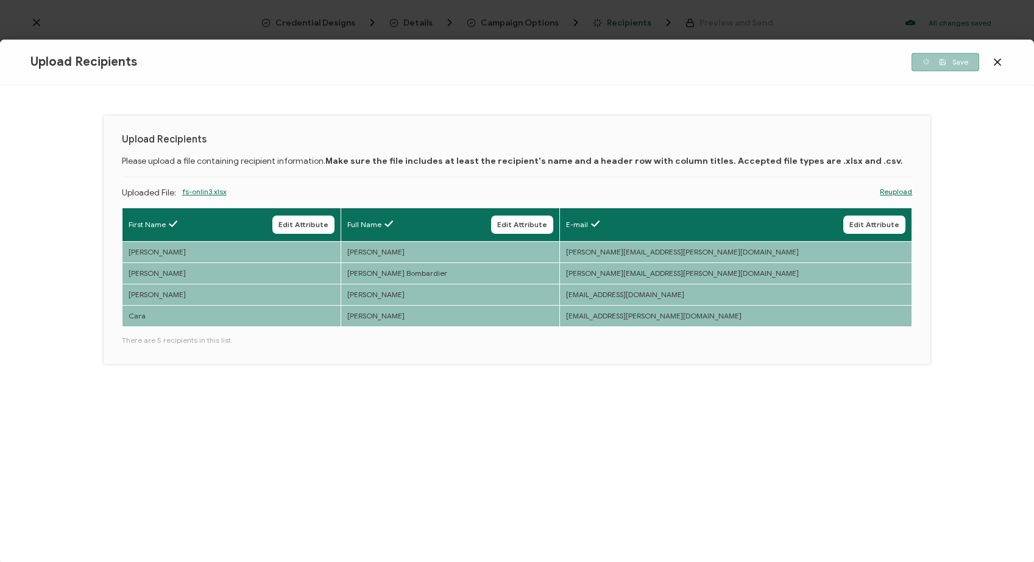
scroll to position [0, 0]
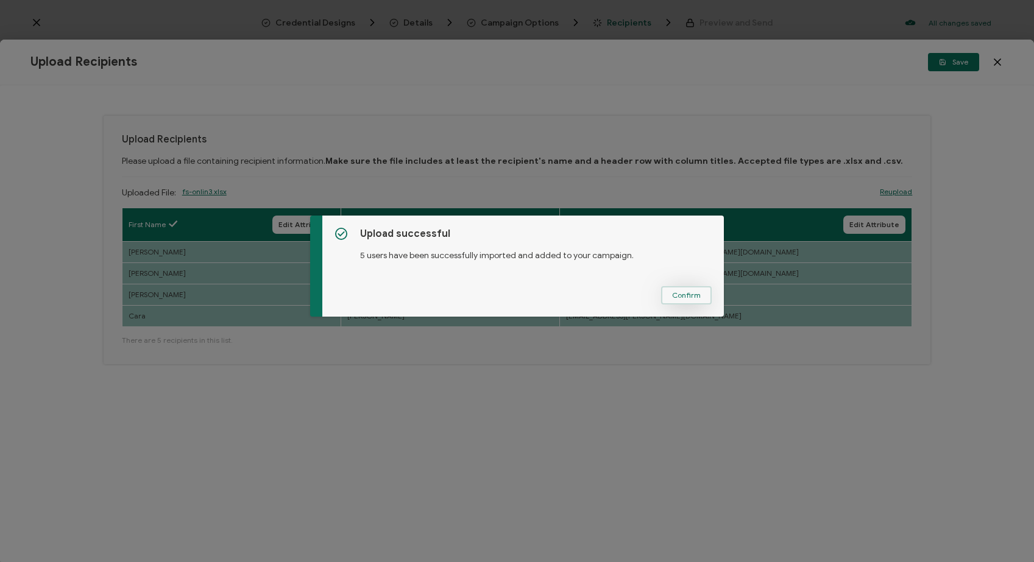
click at [691, 298] on span "Confirm" at bounding box center [686, 295] width 29 height 7
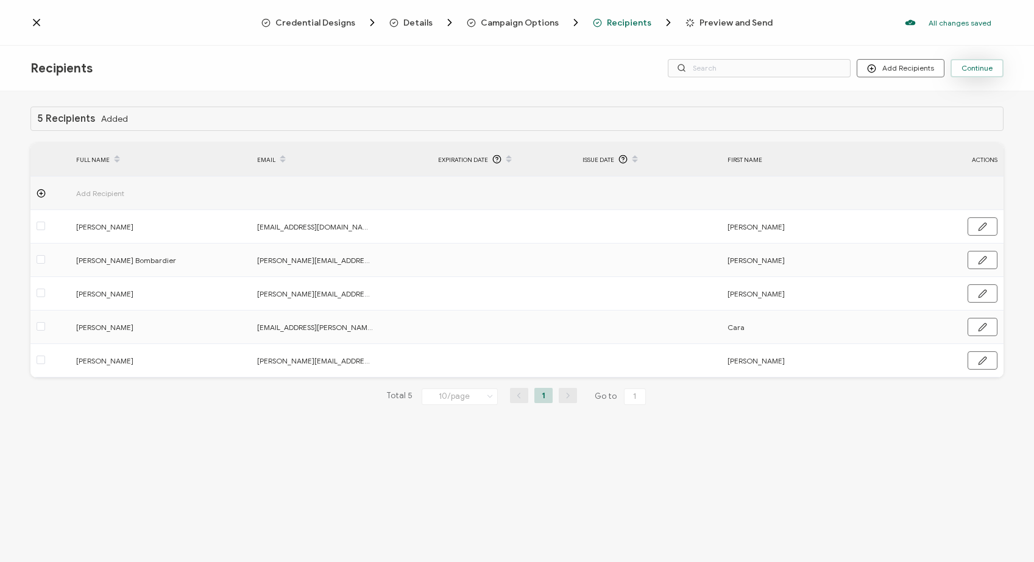
click at [978, 63] on button "Continue" at bounding box center [976, 68] width 53 height 18
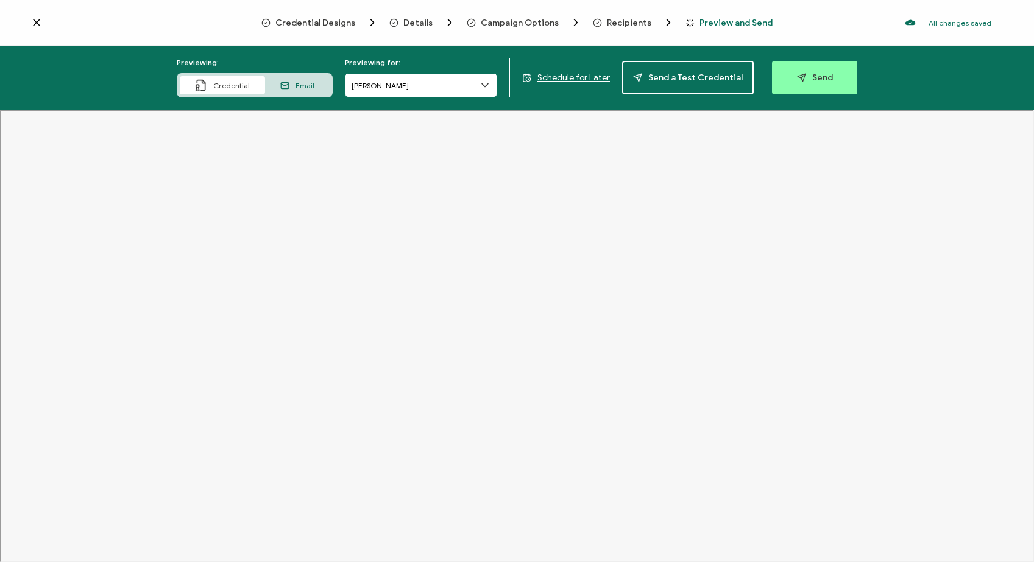
click at [426, 88] on input "[PERSON_NAME]" at bounding box center [421, 85] width 152 height 24
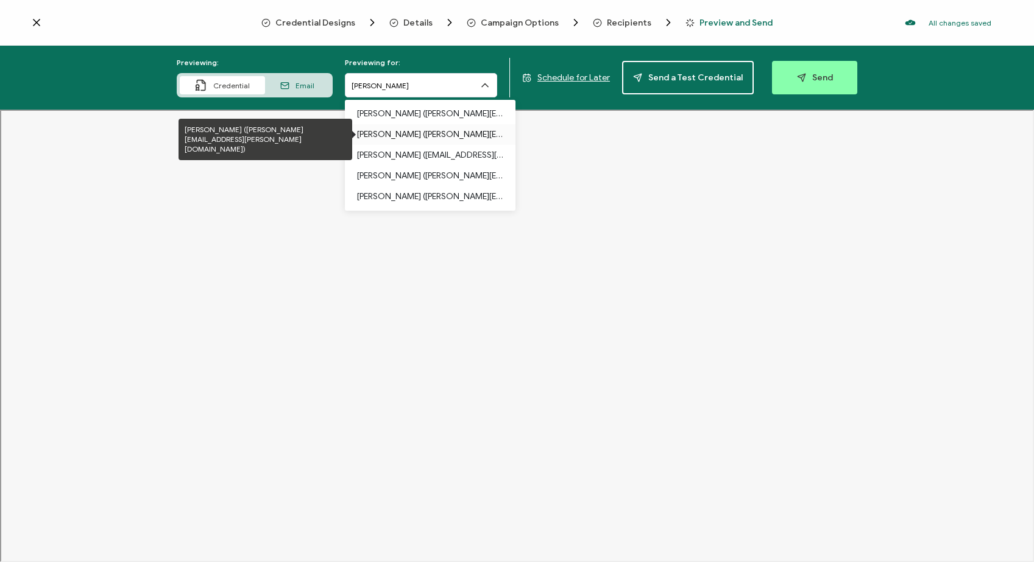
click at [430, 136] on p "[PERSON_NAME] ([PERSON_NAME][EMAIL_ADDRESS][PERSON_NAME][DOMAIN_NAME])" at bounding box center [430, 134] width 146 height 21
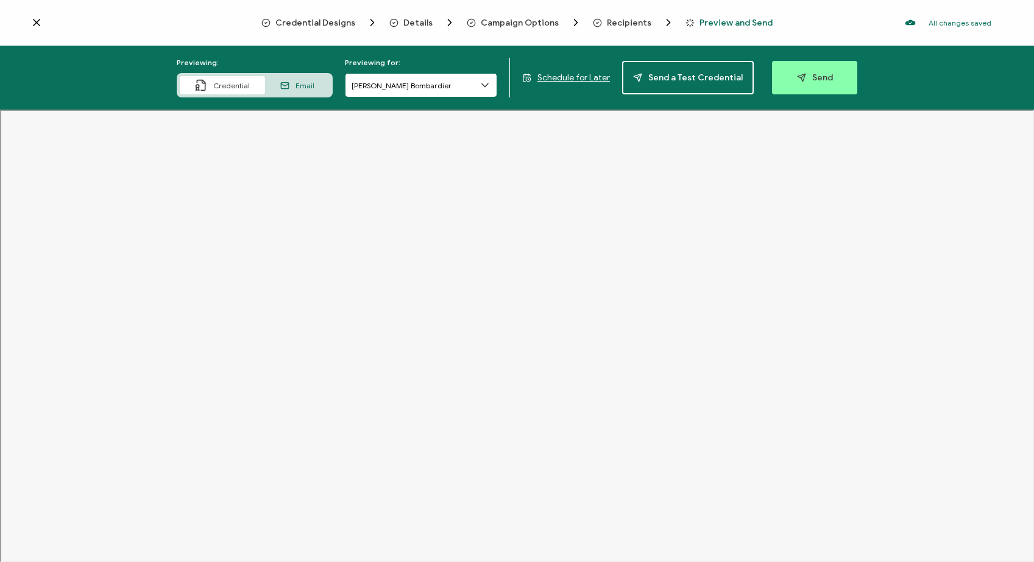
click at [413, 83] on input "[PERSON_NAME] Bombardier" at bounding box center [421, 85] width 152 height 24
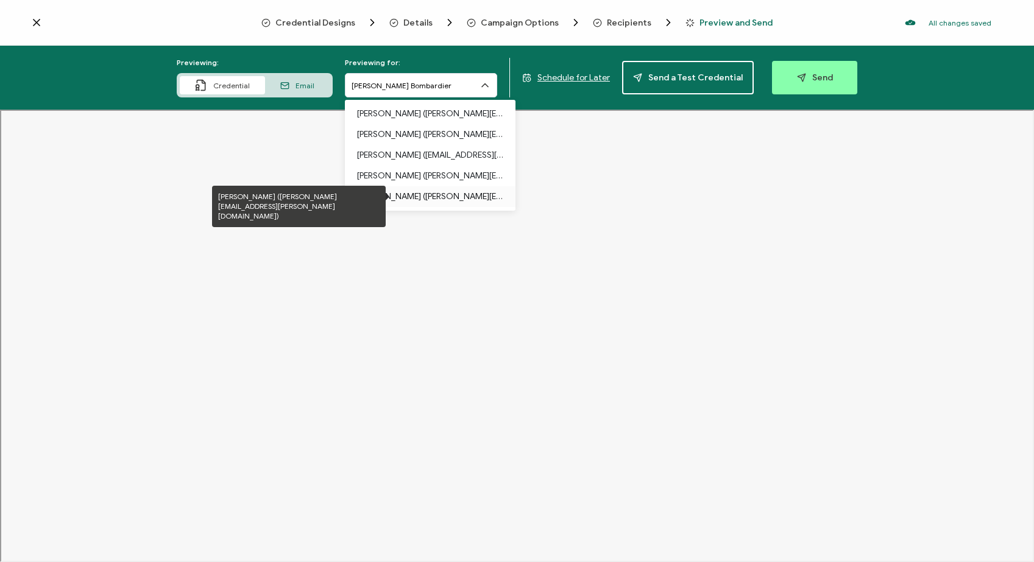
click at [429, 200] on p "[PERSON_NAME] ([PERSON_NAME][EMAIL_ADDRESS][PERSON_NAME][DOMAIN_NAME])" at bounding box center [430, 196] width 146 height 21
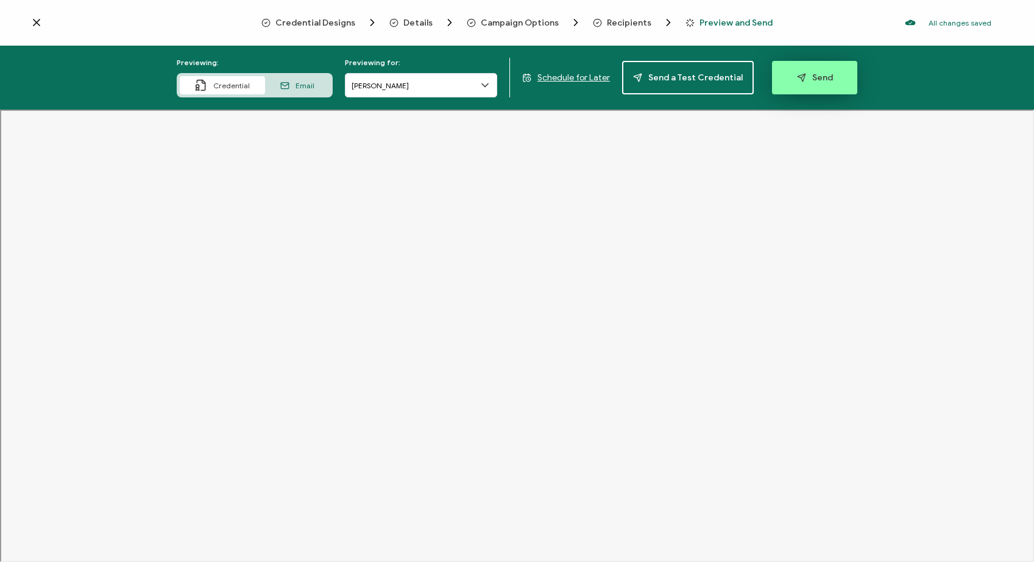
click at [803, 84] on button "Send" at bounding box center [814, 77] width 85 height 33
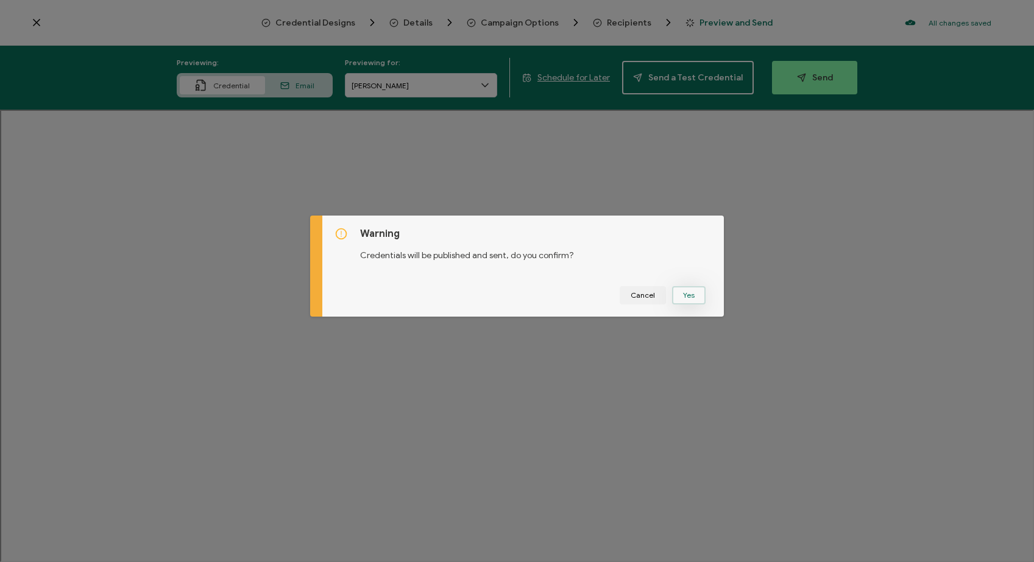
click at [682, 292] on button "Yes" at bounding box center [688, 295] width 33 height 18
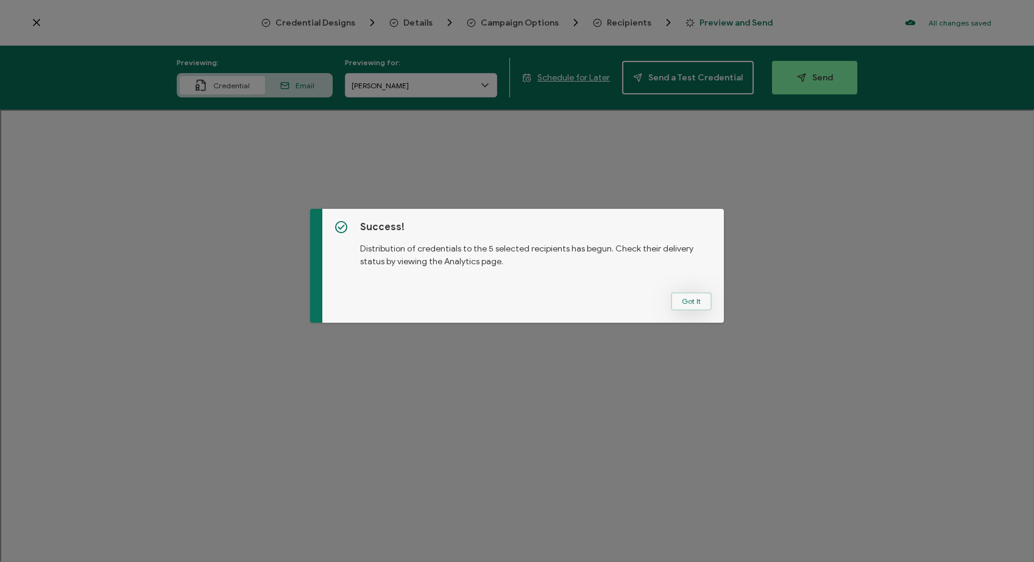
click at [677, 296] on button "Got It" at bounding box center [691, 301] width 41 height 18
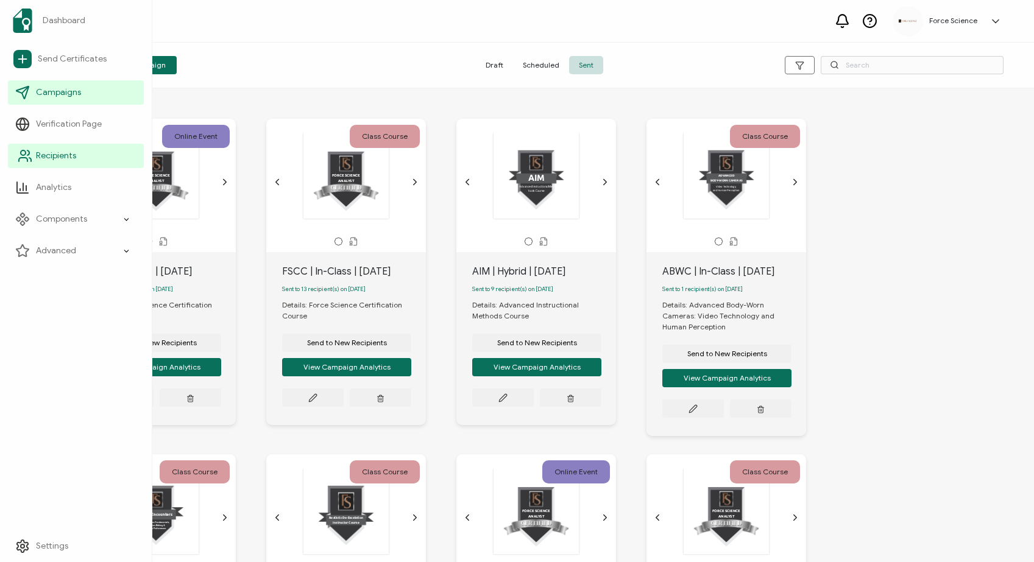
click at [37, 160] on span "Recipients" at bounding box center [56, 156] width 40 height 12
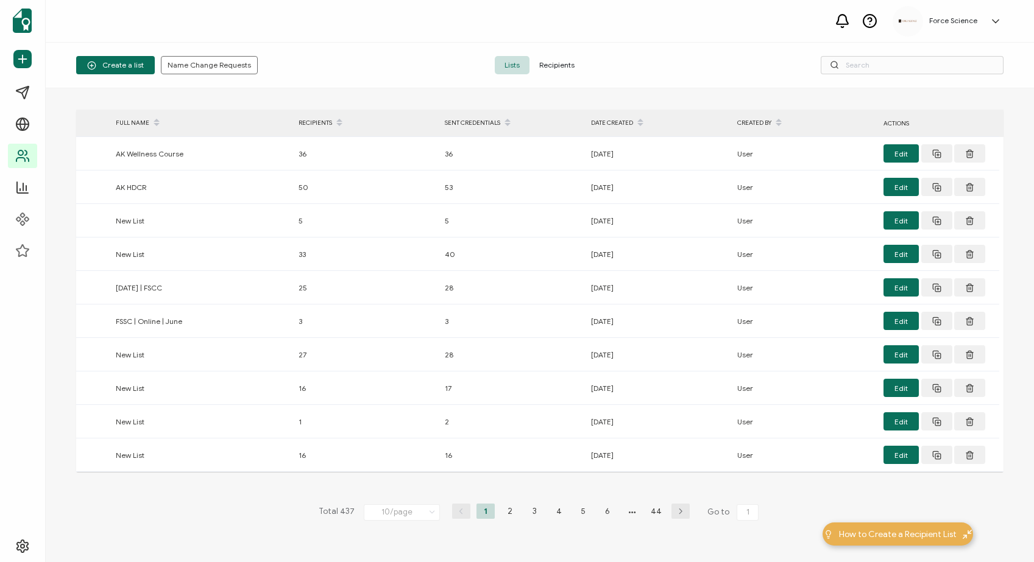
click at [535, 60] on span "Recipients" at bounding box center [556, 65] width 55 height 18
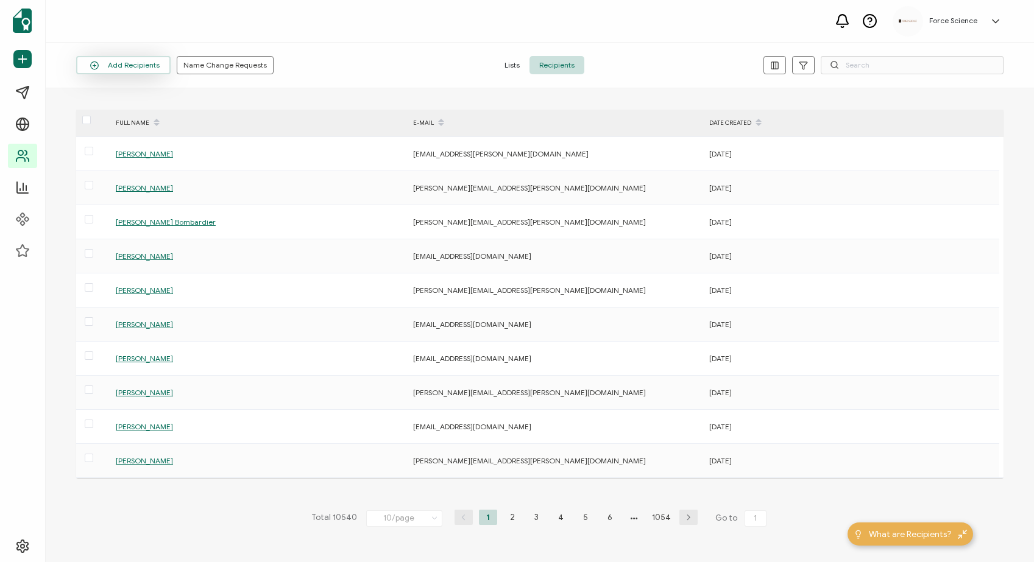
click at [130, 65] on button "Add Recipients" at bounding box center [123, 65] width 94 height 18
click at [130, 64] on button "Add Recipients" at bounding box center [123, 65] width 94 height 18
click at [141, 120] on span "Add a Single Recipient" at bounding box center [140, 117] width 77 height 9
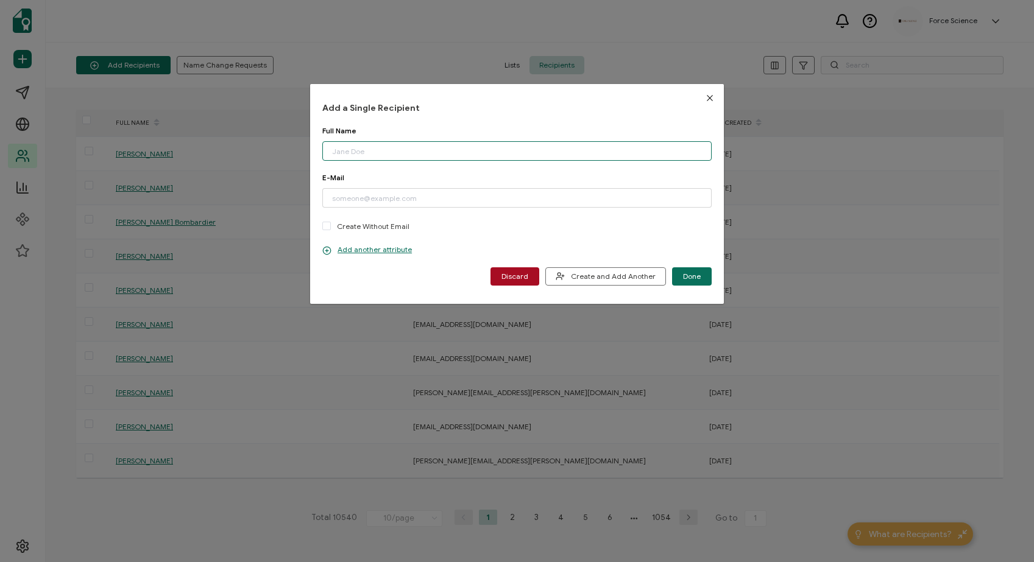
click at [387, 150] on input "dialog" at bounding box center [516, 150] width 389 height 19
paste input "[EMAIL_ADDRESS][DOMAIN_NAME]"
type input "[EMAIL_ADDRESS][DOMAIN_NAME]"
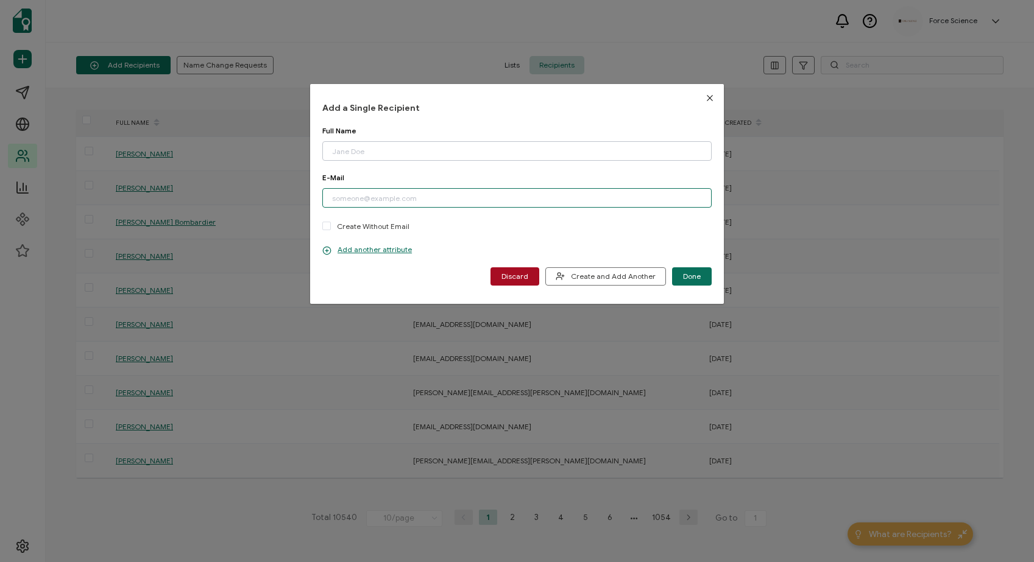
paste input "[EMAIL_ADDRESS][DOMAIN_NAME]"
type input "[EMAIL_ADDRESS][DOMAIN_NAME]"
click at [432, 154] on input "dialog" at bounding box center [516, 150] width 389 height 19
paste input "[PERSON_NAME]"
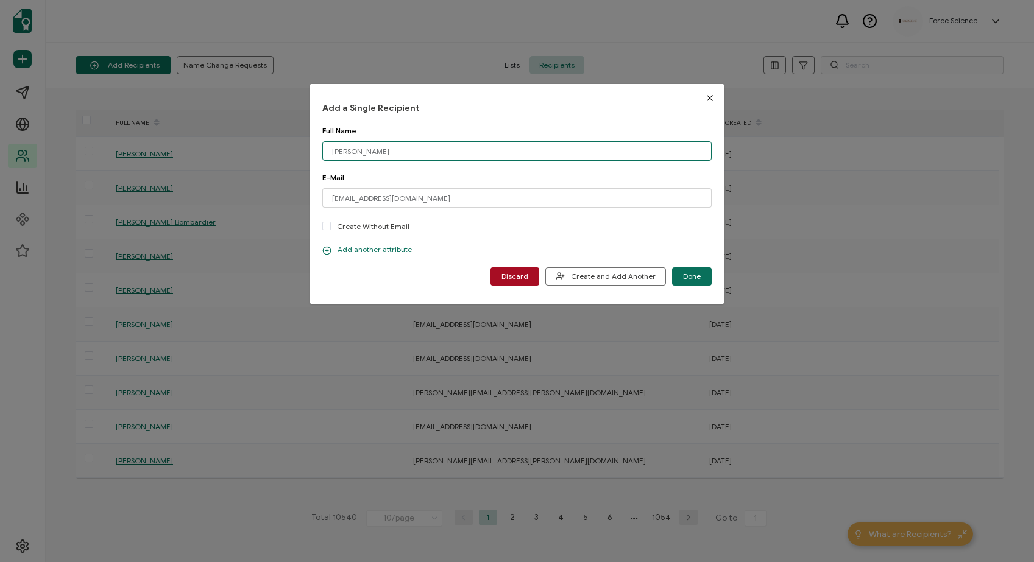
click at [325, 152] on input "[PERSON_NAME]" at bounding box center [516, 150] width 389 height 19
type input "[PERSON_NAME]"
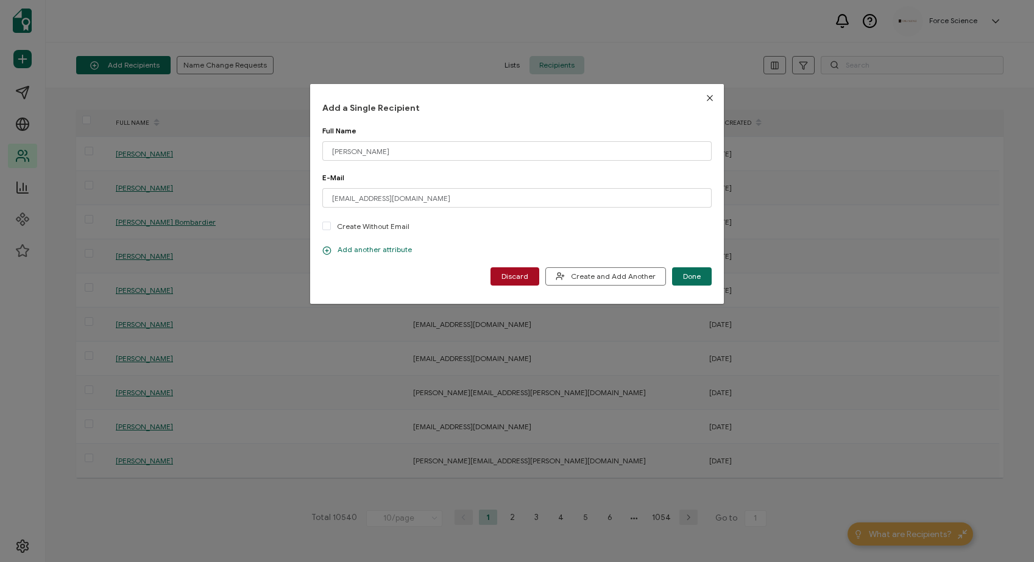
click at [362, 248] on p "Add another attribute" at bounding box center [367, 250] width 90 height 10
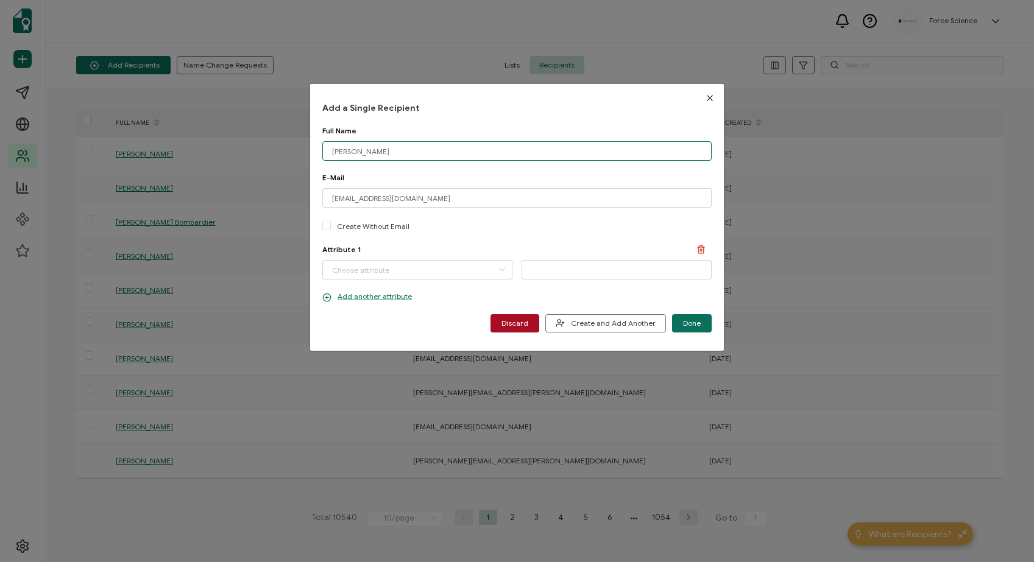
click at [339, 153] on input "[PERSON_NAME]" at bounding box center [516, 150] width 389 height 19
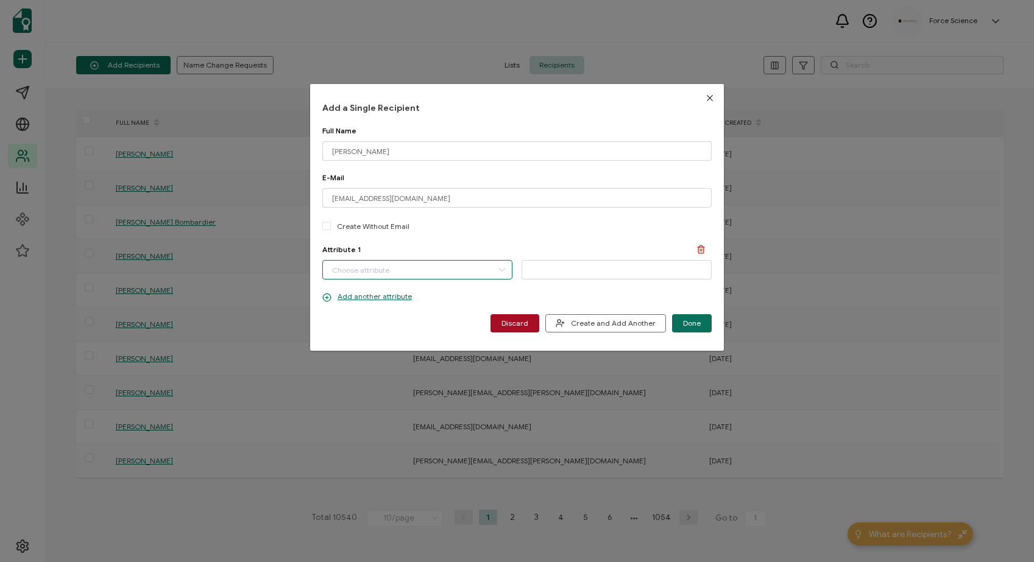
click at [353, 272] on input "dialog" at bounding box center [417, 269] width 190 height 19
drag, startPoint x: 378, startPoint y: 319, endPoint x: 371, endPoint y: 284, distance: 35.4
click at [378, 318] on li "First Name" at bounding box center [418, 322] width 197 height 21
type input "First Name"
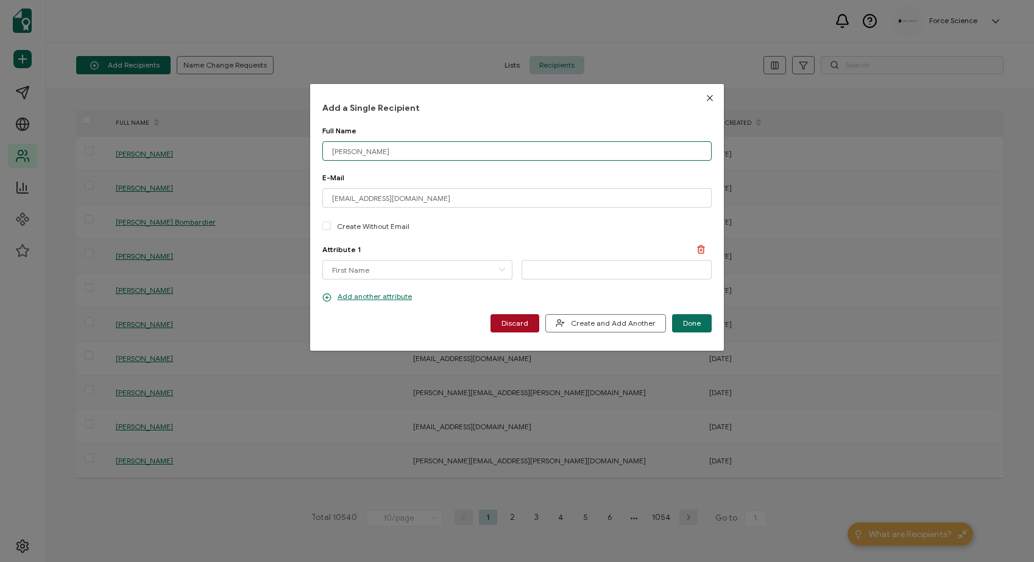
click at [340, 155] on input "[PERSON_NAME]" at bounding box center [516, 150] width 389 height 19
drag, startPoint x: 340, startPoint y: 155, endPoint x: 356, endPoint y: 160, distance: 16.0
click at [340, 155] on input "[PERSON_NAME]" at bounding box center [516, 150] width 389 height 19
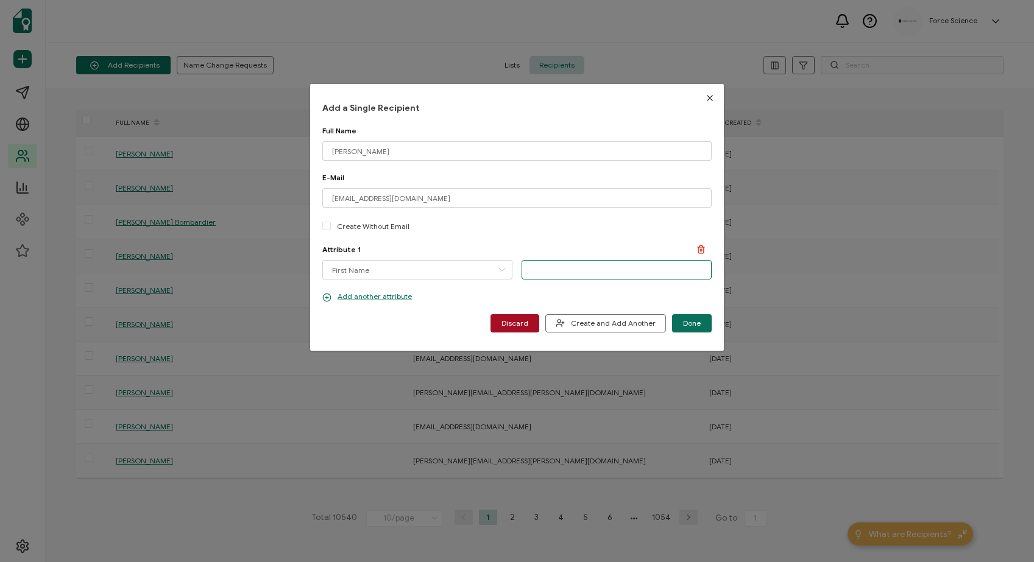
click at [549, 274] on input "dialog" at bounding box center [616, 269] width 190 height 19
paste input "[PERSON_NAME]"
type input "[PERSON_NAME]"
drag, startPoint x: 336, startPoint y: 194, endPoint x: 353, endPoint y: 190, distance: 17.4
click at [338, 193] on input "[EMAIL_ADDRESS][DOMAIN_NAME]" at bounding box center [516, 197] width 389 height 19
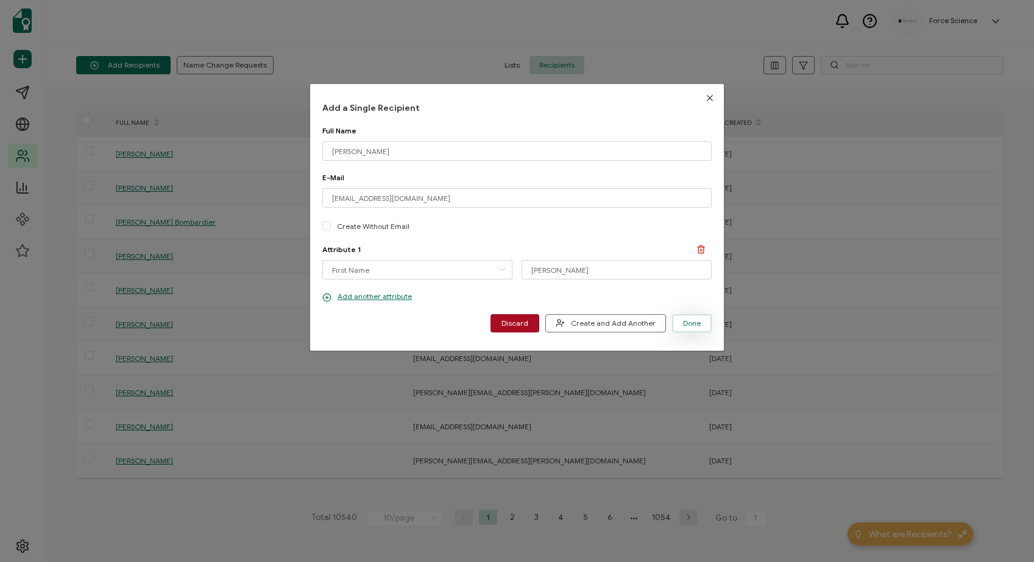
click at [689, 320] on span "Done" at bounding box center [692, 323] width 18 height 7
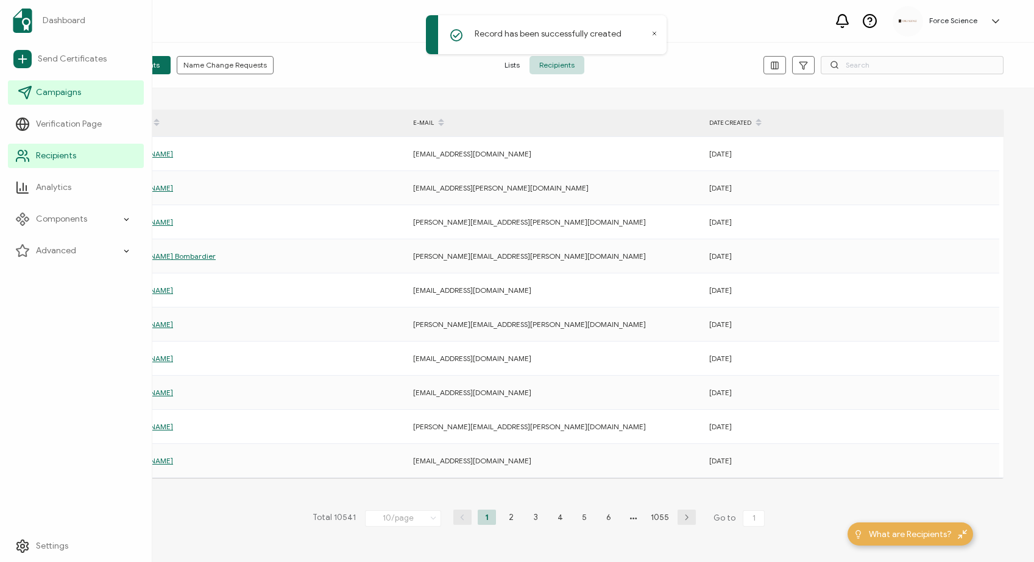
click at [47, 97] on span "Campaigns" at bounding box center [58, 92] width 45 height 12
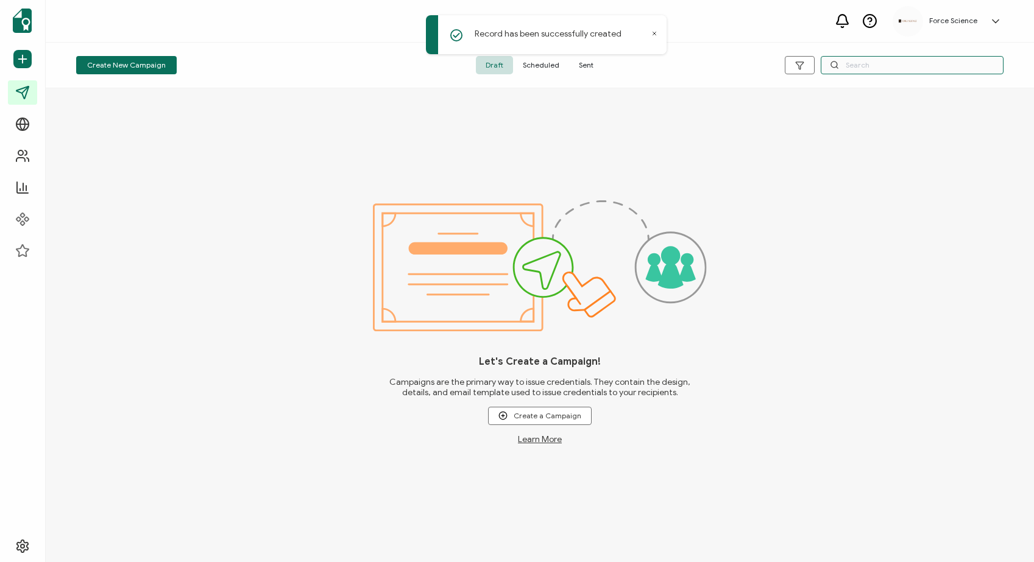
click at [889, 66] on input "text" at bounding box center [911, 65] width 183 height 18
type input "rdsp"
drag, startPoint x: 581, startPoint y: 65, endPoint x: 604, endPoint y: 58, distance: 23.3
click at [583, 65] on span "Sent" at bounding box center [586, 65] width 34 height 18
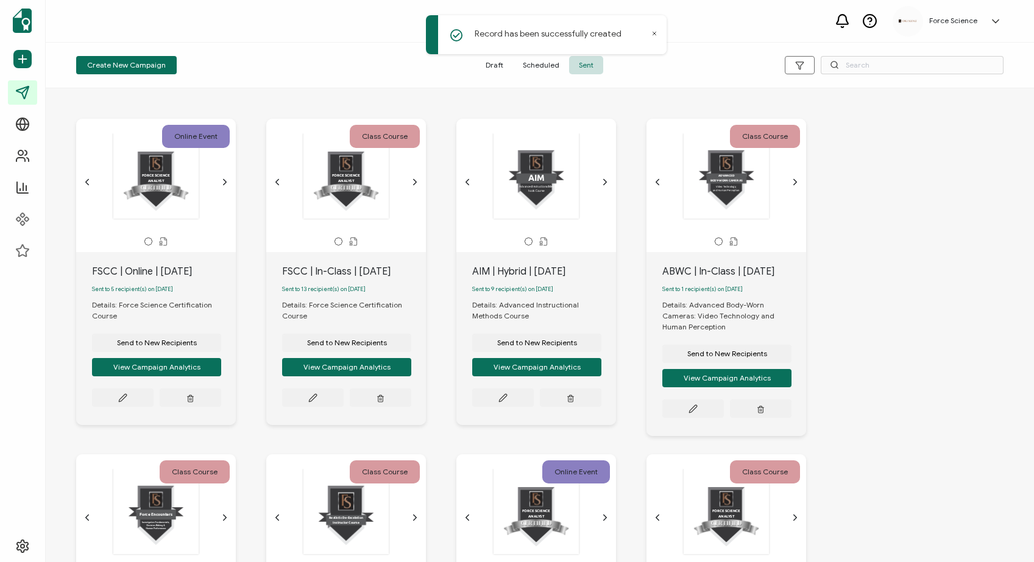
click at [657, 32] on icon at bounding box center [654, 33] width 6 height 6
click at [872, 63] on input "text" at bounding box center [911, 65] width 183 height 18
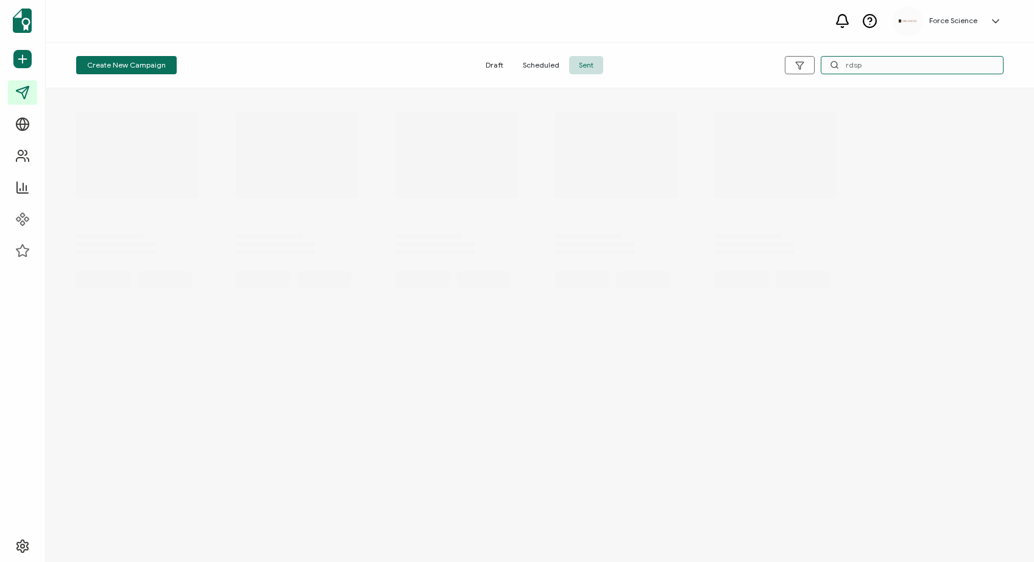
type input "rdsp"
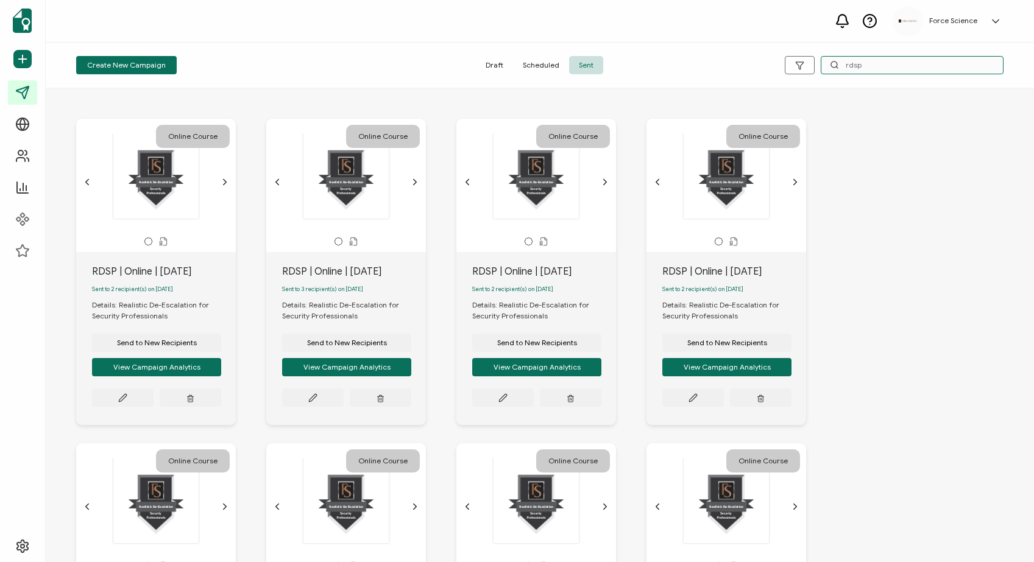
scroll to position [1, 0]
click at [134, 274] on div "RDSP | Online | [DATE]" at bounding box center [164, 271] width 144 height 15
copy div "RDSP | Online | [DATE]"
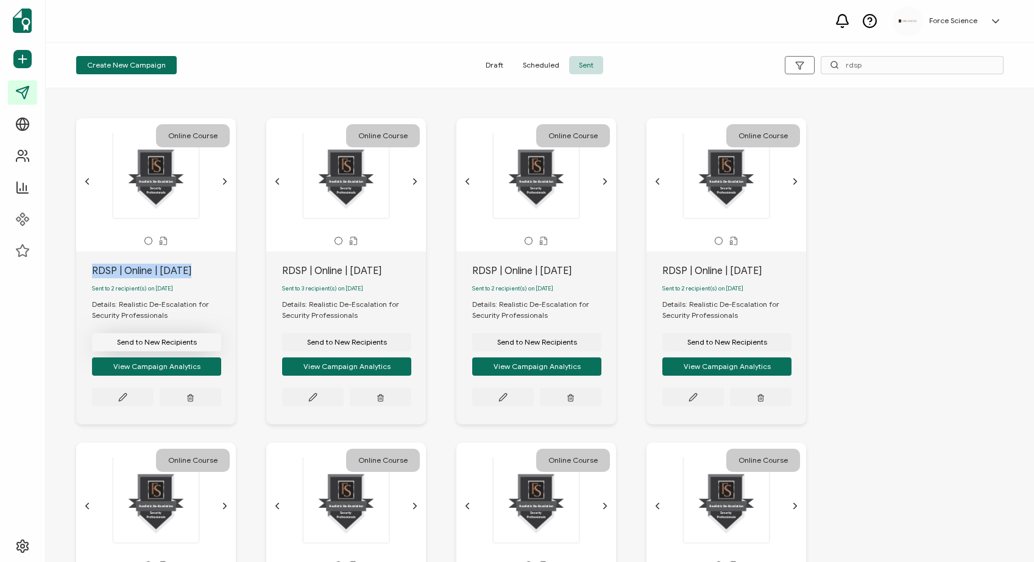
click at [150, 345] on span "Send to New Recipients" at bounding box center [157, 342] width 80 height 7
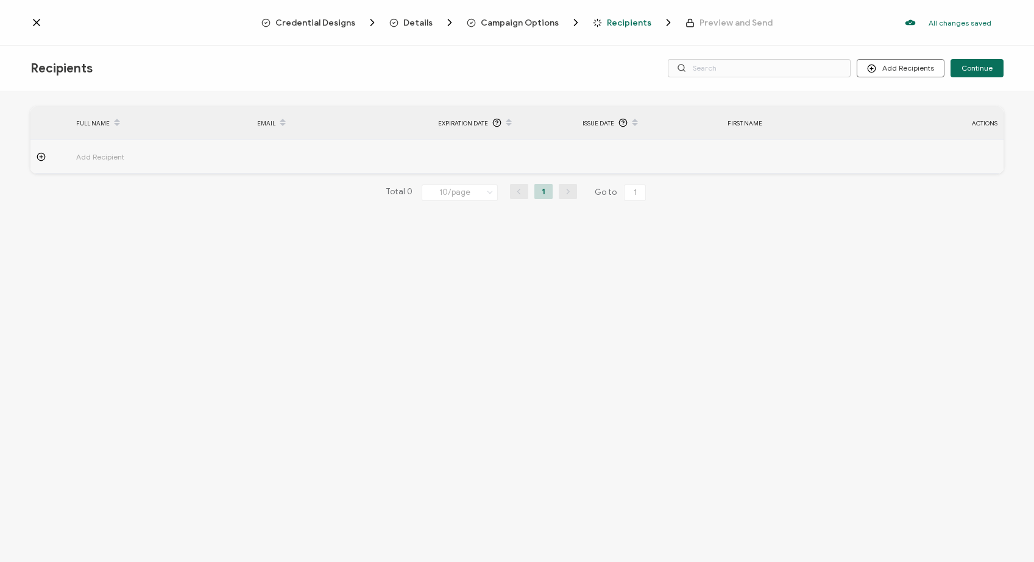
click at [507, 21] on span "Campaign Options" at bounding box center [520, 22] width 78 height 9
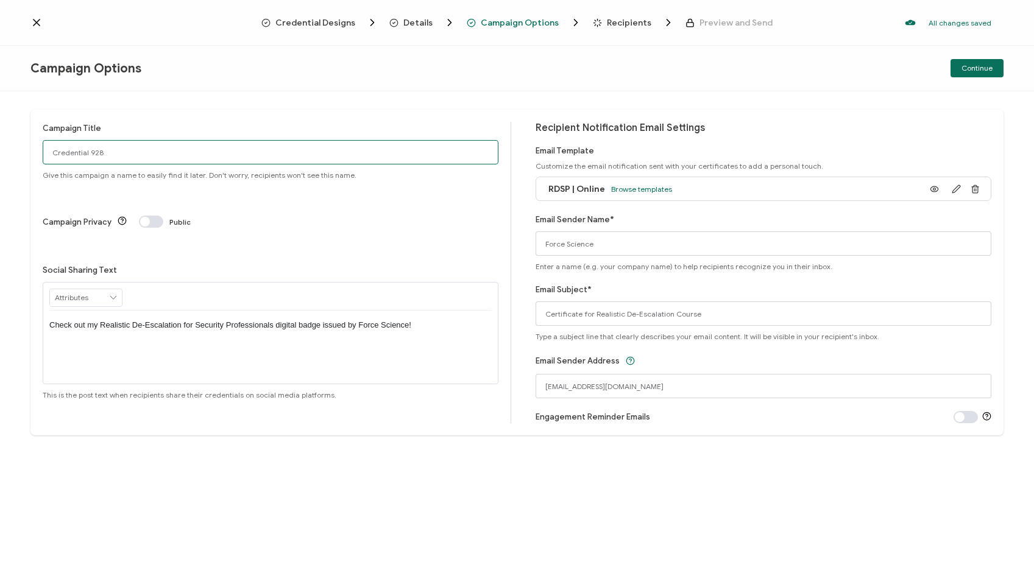
click at [97, 147] on input "Credential 928" at bounding box center [271, 152] width 456 height 24
paste input "RDSP | Online | [DATE]"
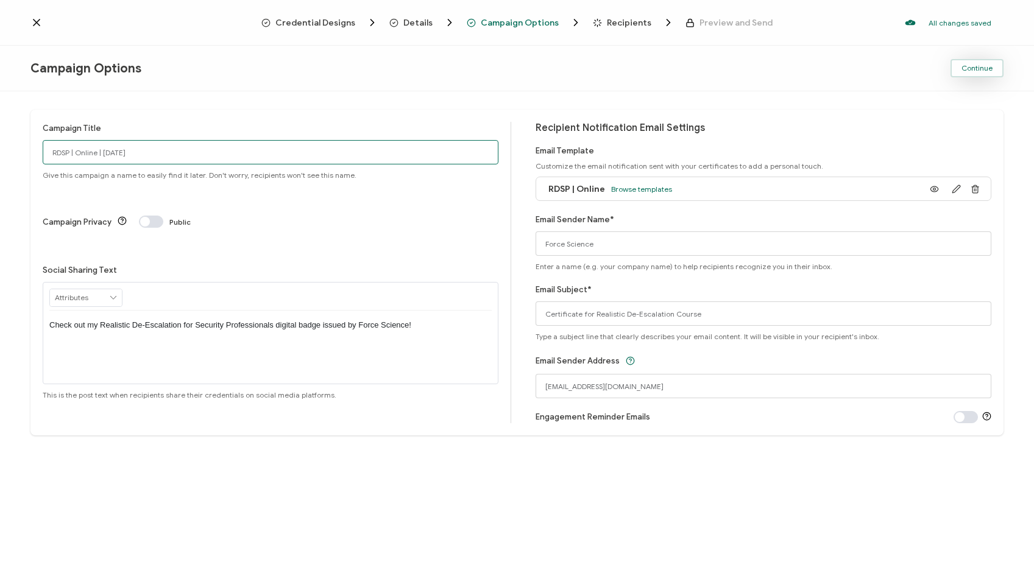
type input "RDSP | Online | [DATE]"
click at [975, 72] on button "Continue" at bounding box center [976, 68] width 53 height 18
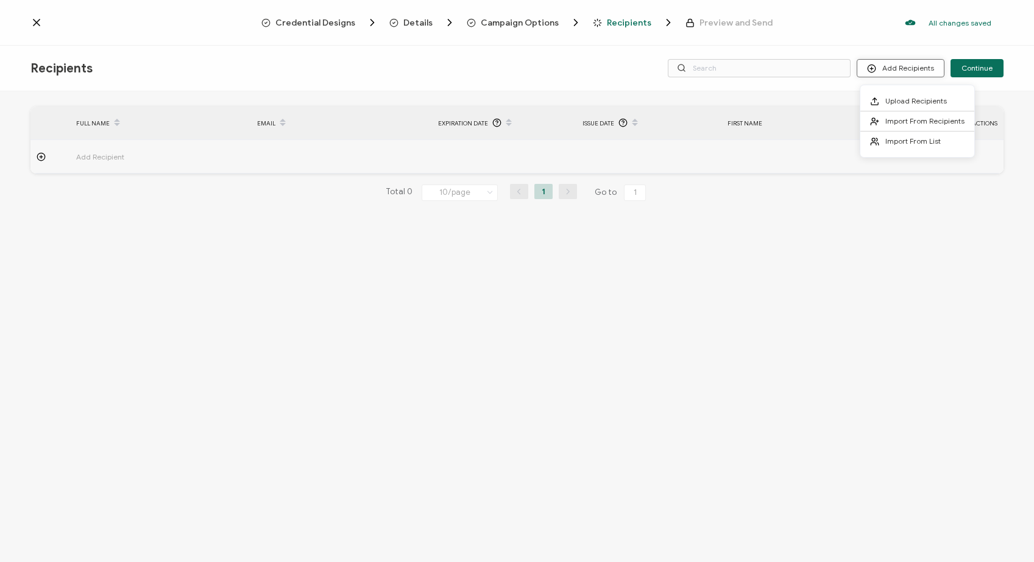
click at [891, 65] on button "Add Recipients" at bounding box center [900, 68] width 88 height 18
click at [919, 119] on span "Import From Recipients" at bounding box center [924, 120] width 79 height 9
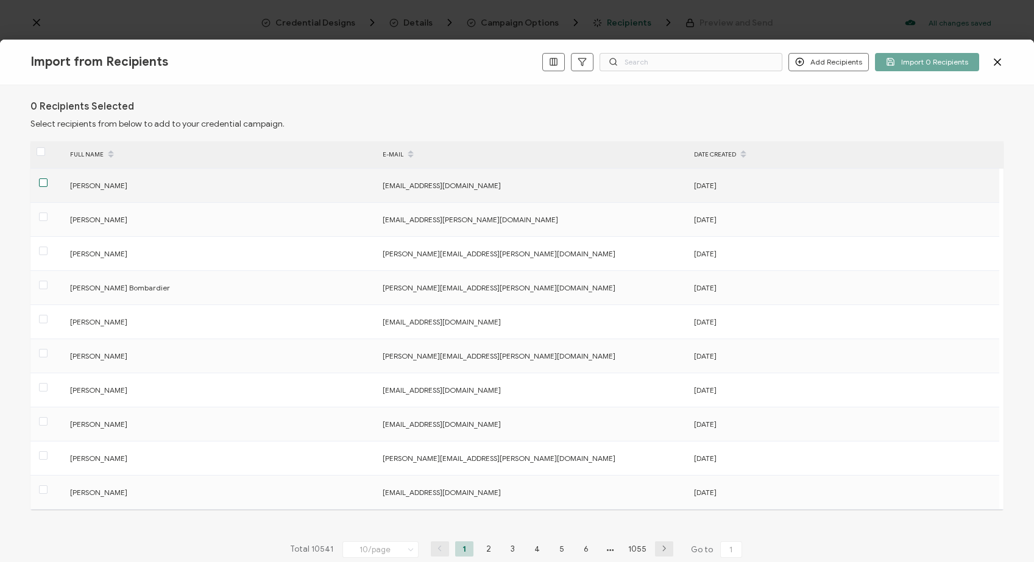
click at [39, 184] on span at bounding box center [43, 182] width 9 height 9
click at [48, 178] on input "checkbox" at bounding box center [48, 178] width 0 height 0
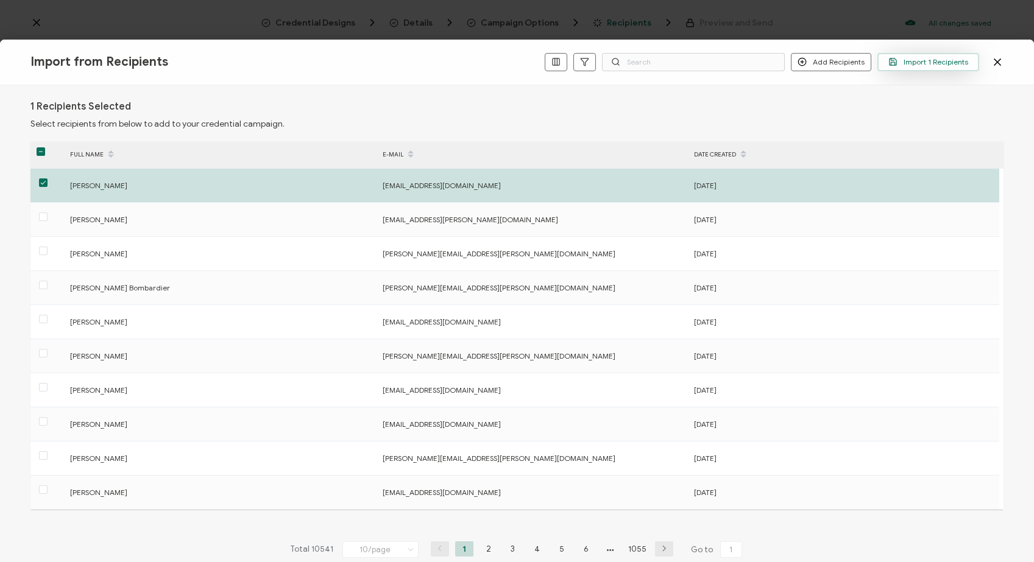
click at [908, 60] on span "Import 1 Recipients" at bounding box center [928, 61] width 80 height 9
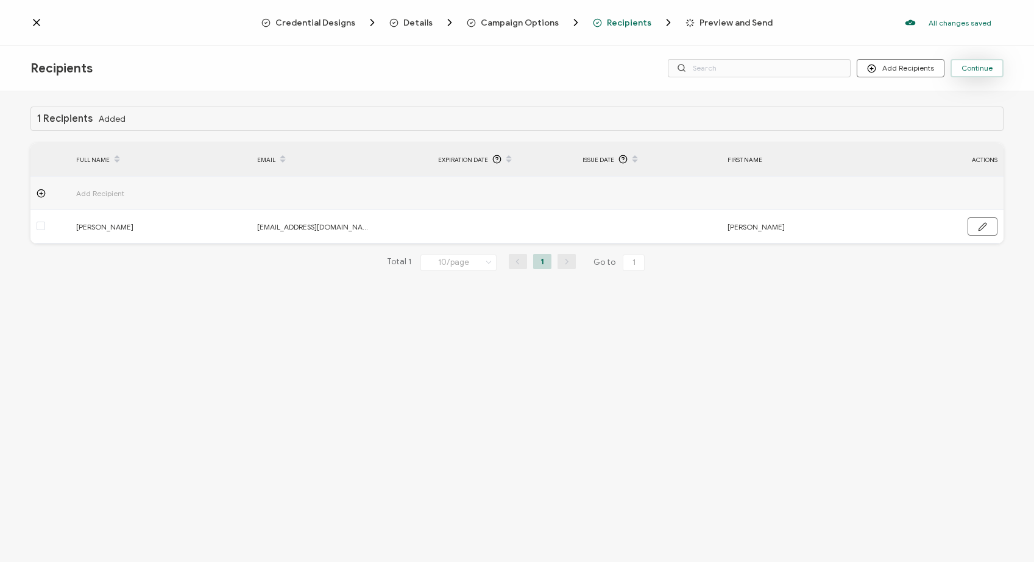
click at [976, 72] on span "Continue" at bounding box center [976, 68] width 31 height 7
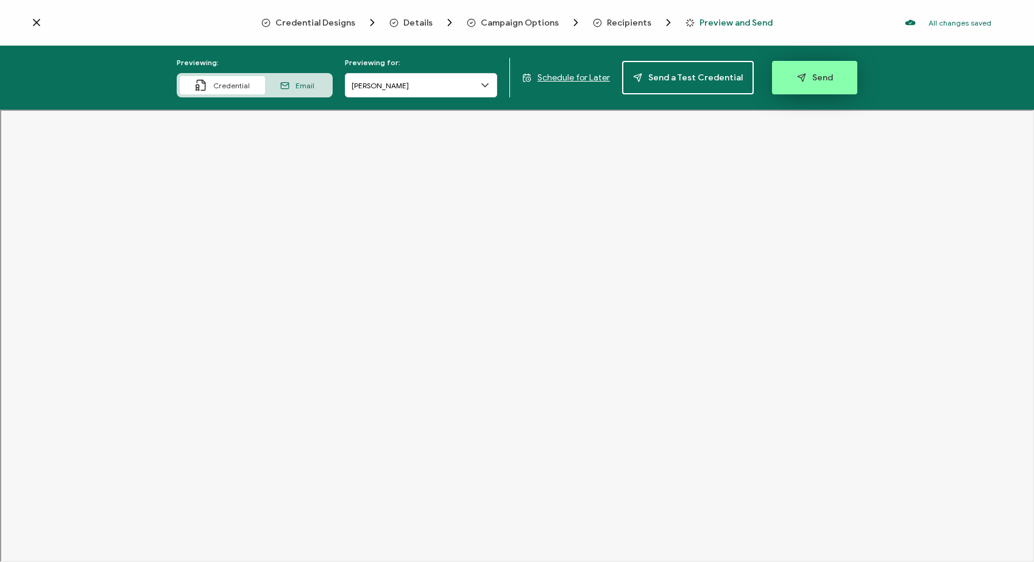
click at [838, 79] on button "Send" at bounding box center [814, 77] width 85 height 33
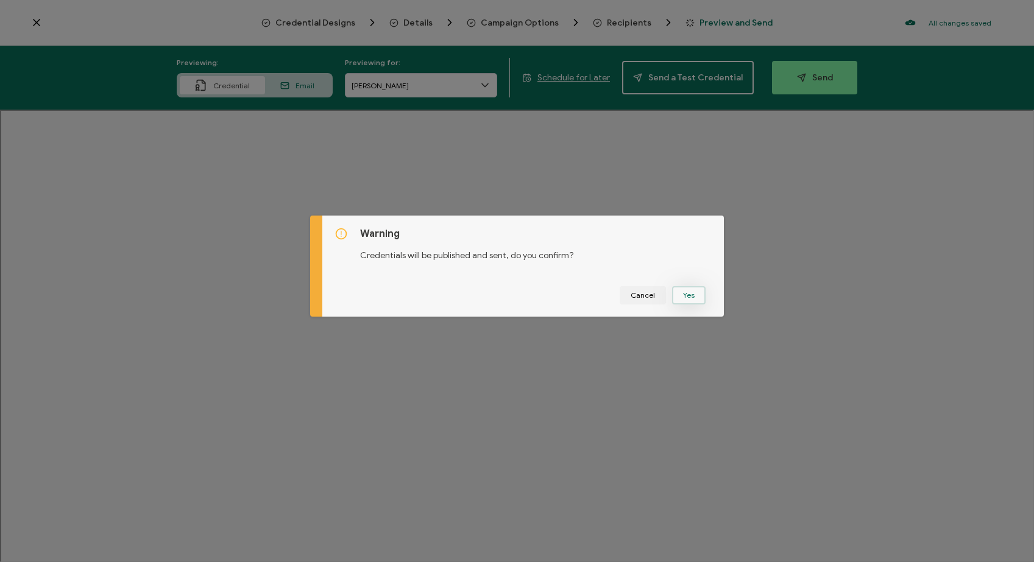
click at [688, 290] on button "Yes" at bounding box center [688, 295] width 33 height 18
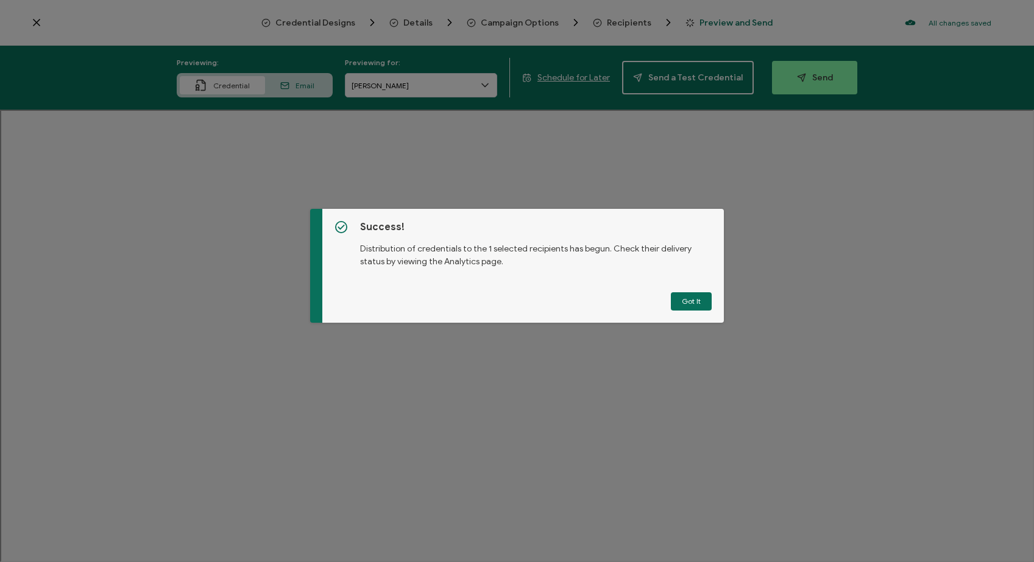
click at [682, 297] on button "Got It" at bounding box center [691, 301] width 41 height 18
